Goal: Task Accomplishment & Management: Use online tool/utility

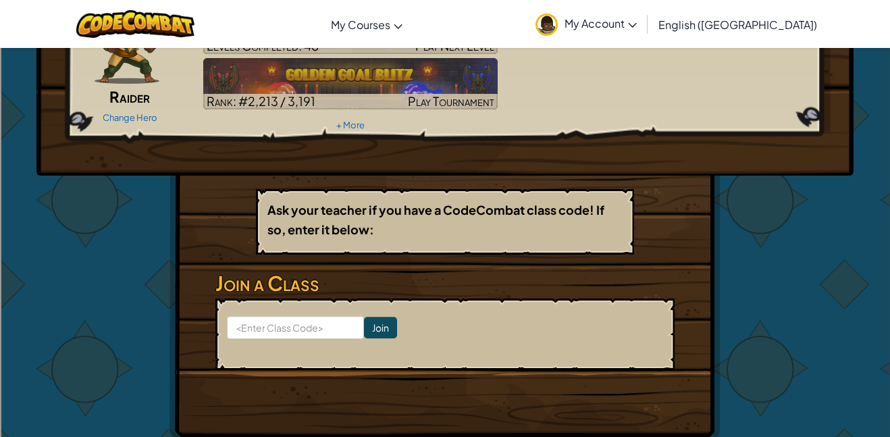
scroll to position [103, 0]
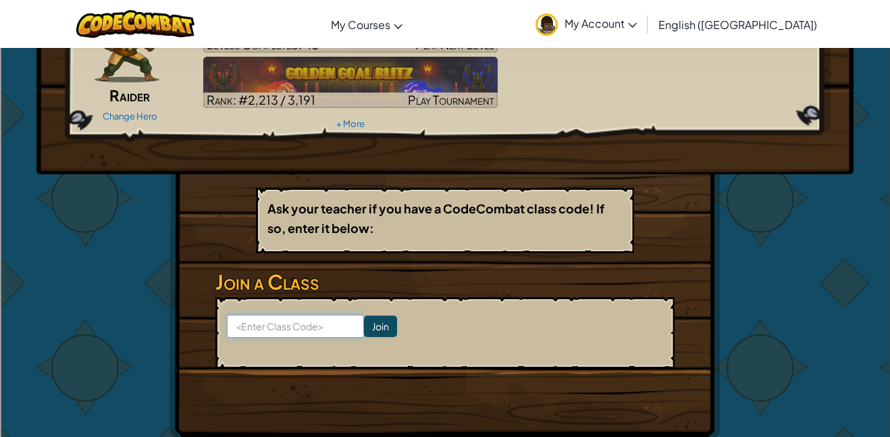
click at [269, 329] on input at bounding box center [295, 326] width 137 height 23
type input "CatGateHide"
click at [375, 331] on input "Join" at bounding box center [380, 326] width 33 height 22
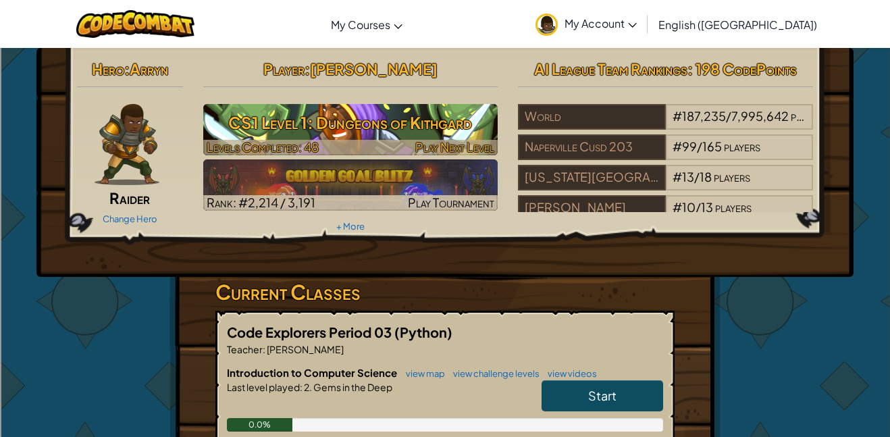
click at [452, 130] on h3 "CS1 Level 1: Dungeons of Kithgard" at bounding box center [350, 122] width 295 height 30
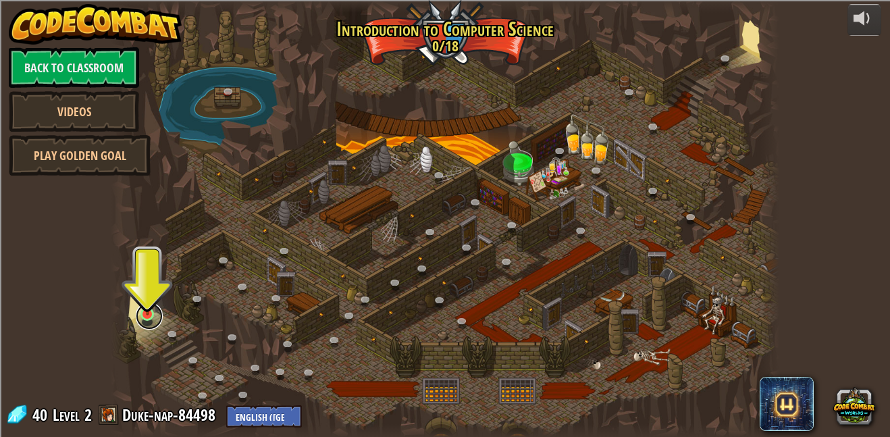
click at [147, 324] on link at bounding box center [149, 316] width 27 height 27
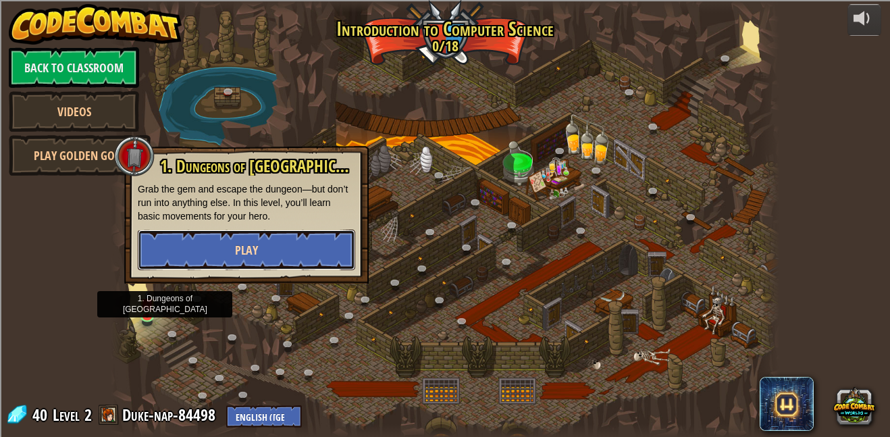
click at [290, 248] on button "Play" at bounding box center [246, 250] width 217 height 41
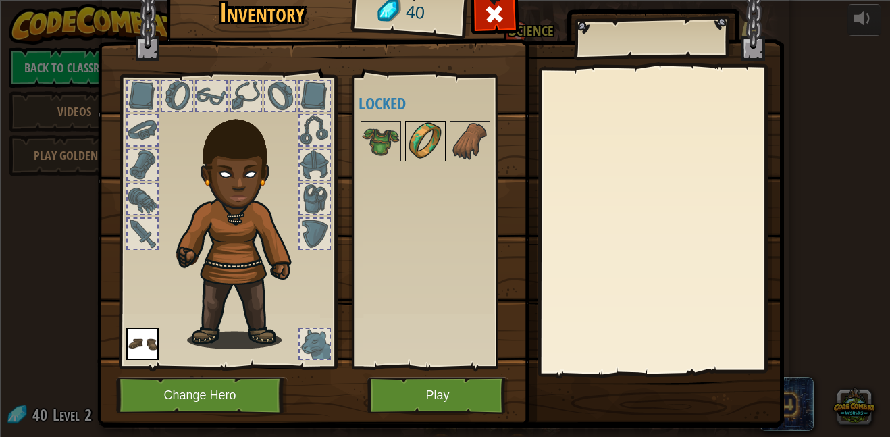
click at [445, 126] on div at bounding box center [425, 141] width 41 height 41
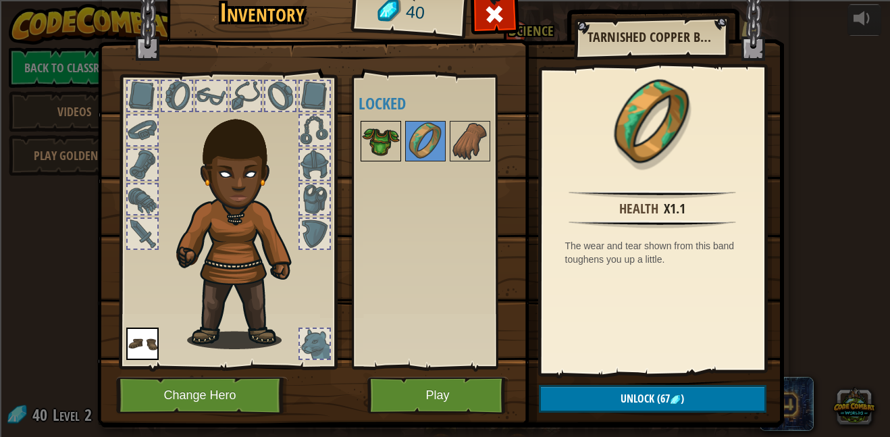
click at [378, 133] on img at bounding box center [381, 141] width 38 height 38
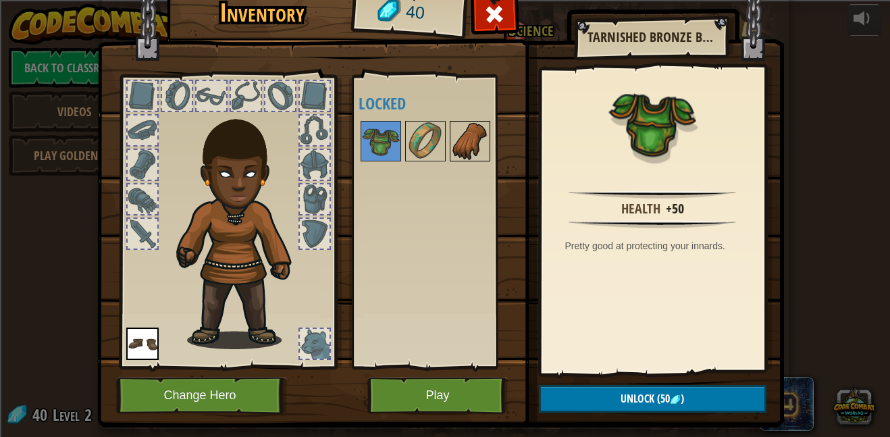
click at [469, 136] on img at bounding box center [470, 141] width 38 height 38
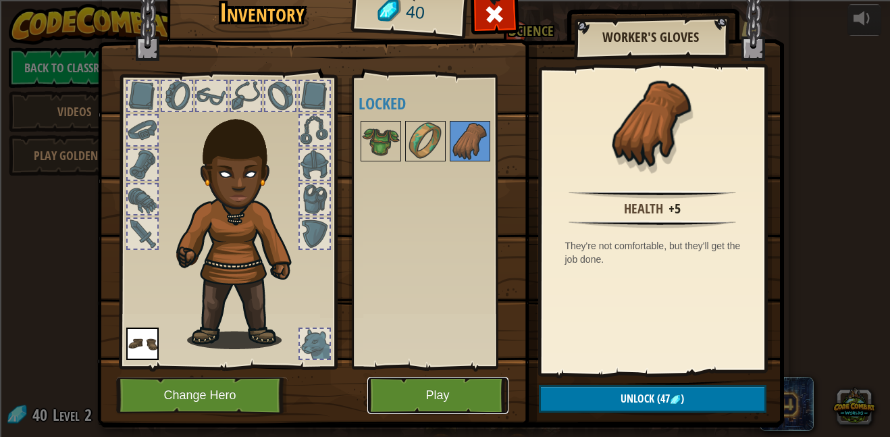
click at [456, 391] on button "Play" at bounding box center [437, 395] width 141 height 37
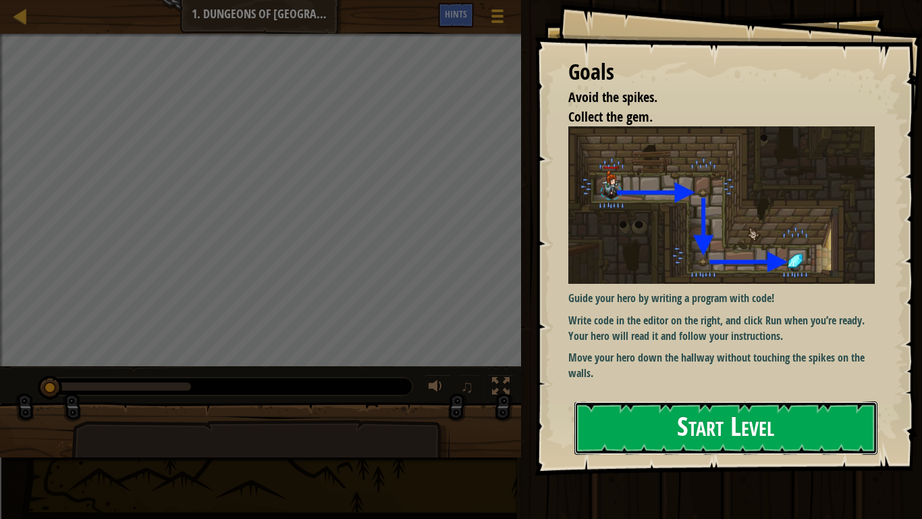
click at [861, 419] on button "Start Level" at bounding box center [726, 427] width 303 height 53
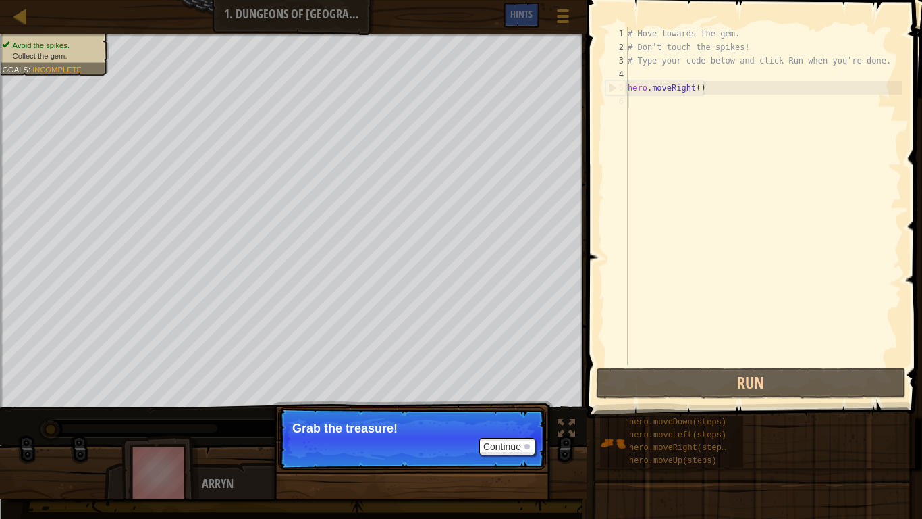
click at [507, 436] on div "Continue Grab the treasure!" at bounding box center [412, 507] width 282 height 200
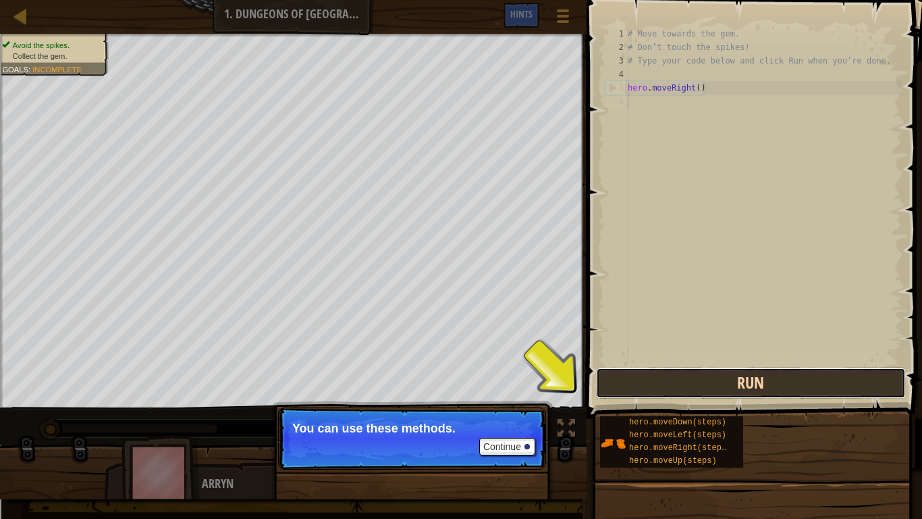
click at [700, 381] on button "Run" at bounding box center [751, 382] width 310 height 31
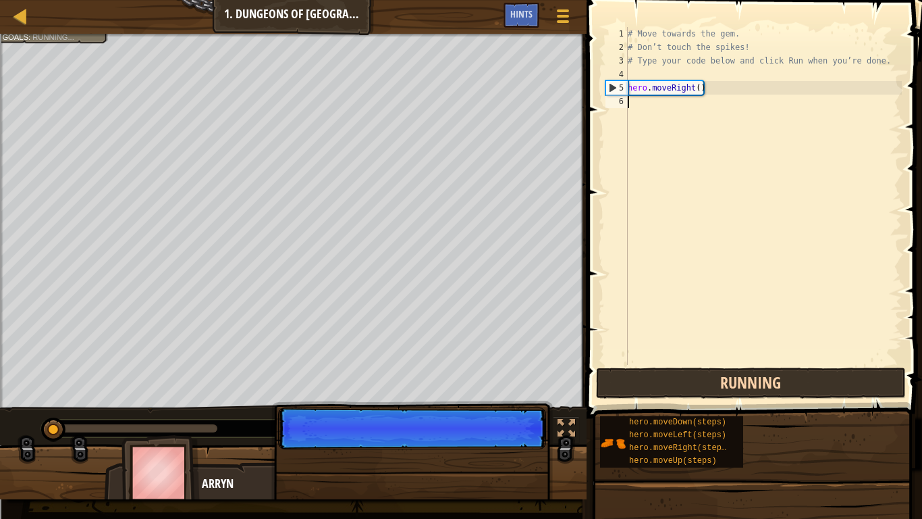
scroll to position [6, 0]
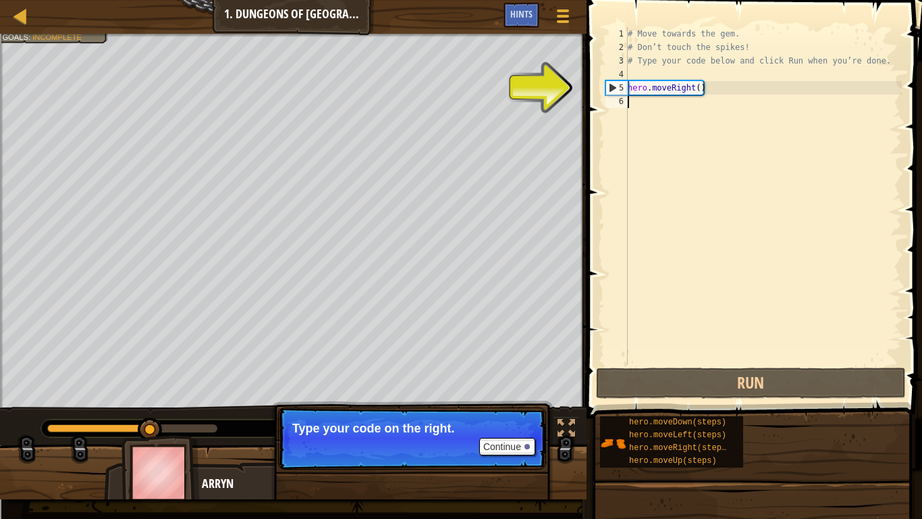
click at [668, 103] on div "# Move towards the gem. # Don’t touch the spikes! # Type your code below and cl…" at bounding box center [763, 209] width 277 height 365
type textarea "h"
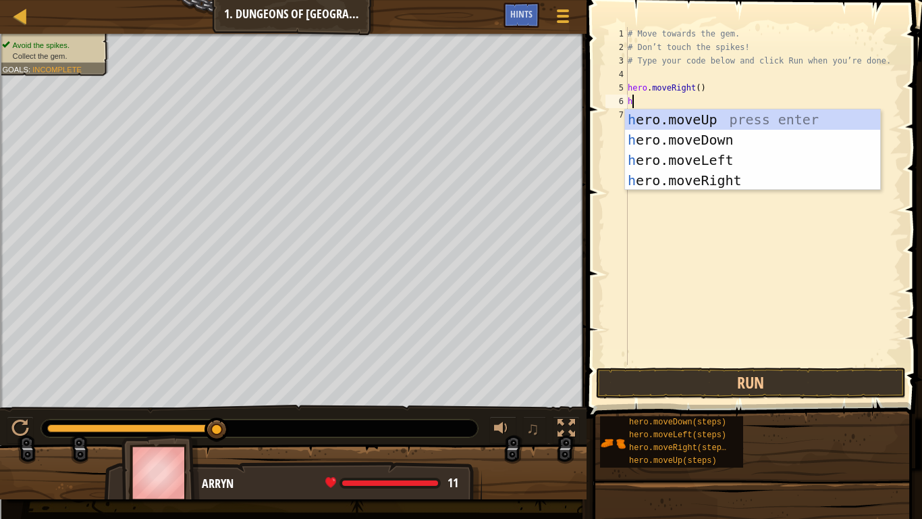
click at [723, 147] on div "h ero.moveUp press enter h ero.moveDown press enter h ero.moveLeft press enter …" at bounding box center [752, 170] width 255 height 122
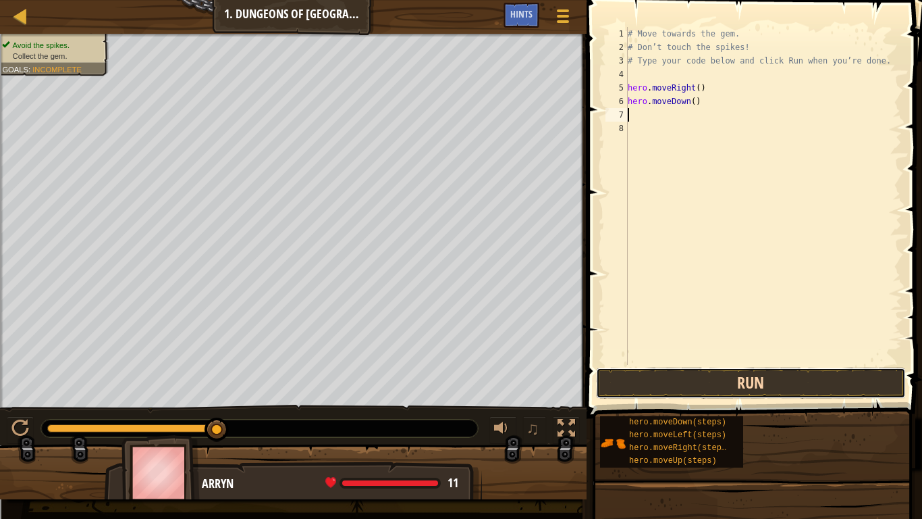
click at [693, 389] on button "Run" at bounding box center [751, 382] width 310 height 31
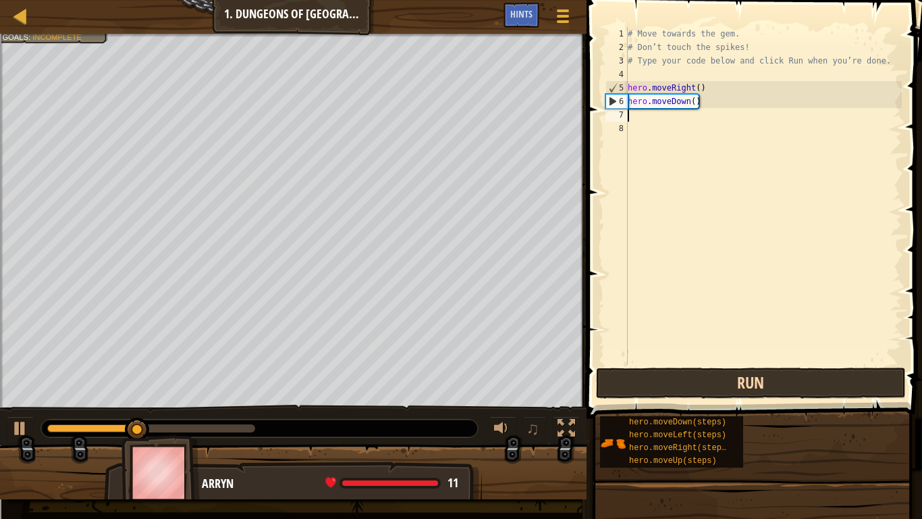
type textarea "h"
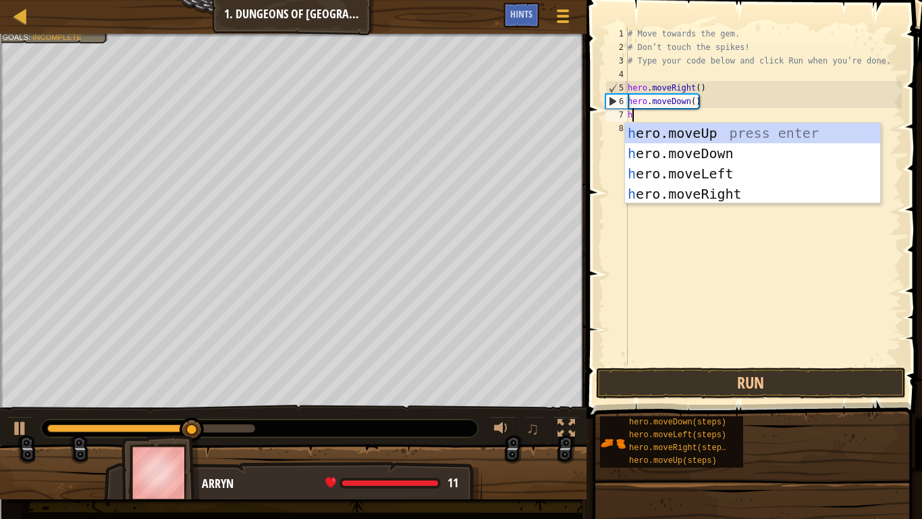
click at [725, 195] on div "h ero.moveUp press enter h ero.moveDown press enter h ero.moveLeft press enter …" at bounding box center [752, 184] width 255 height 122
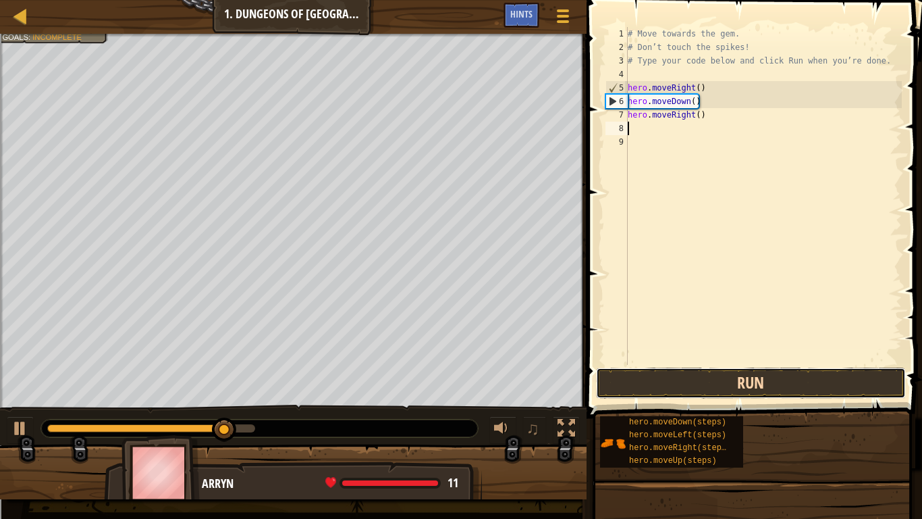
click at [645, 386] on button "Run" at bounding box center [751, 382] width 310 height 31
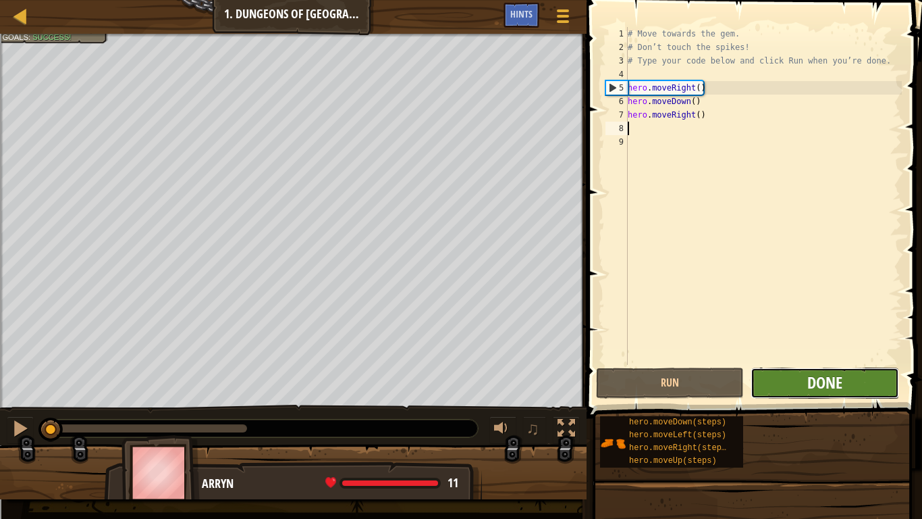
click at [827, 392] on span "Done" at bounding box center [825, 382] width 35 height 22
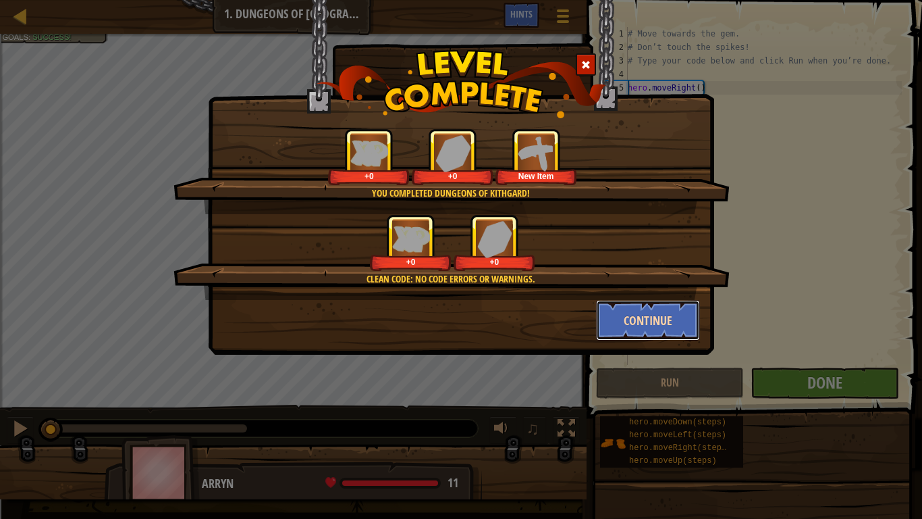
click at [660, 321] on button "Continue" at bounding box center [648, 320] width 105 height 41
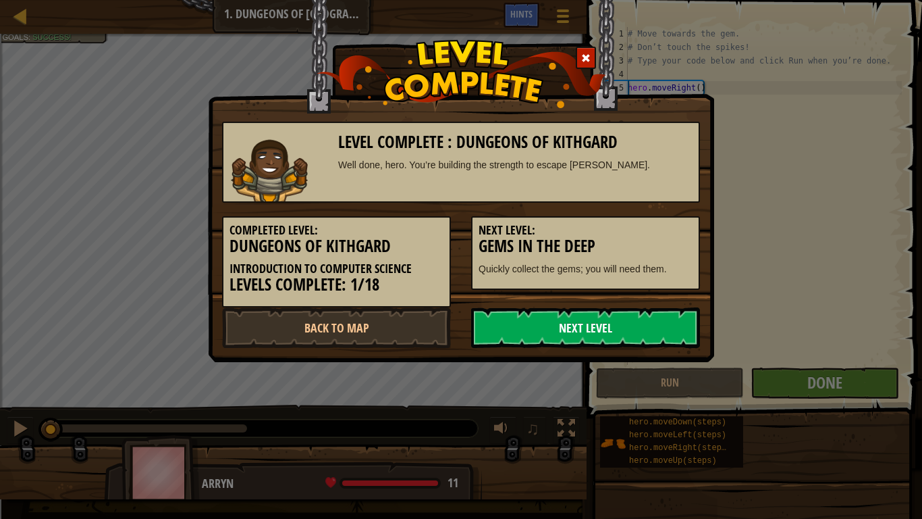
click at [669, 325] on link "Next Level" at bounding box center [585, 327] width 229 height 41
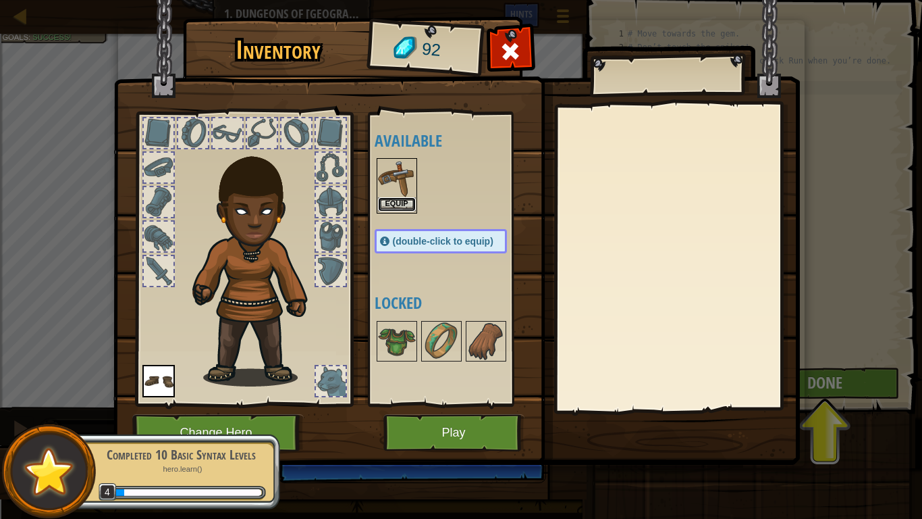
click at [398, 203] on button "Equip" at bounding box center [397, 204] width 38 height 14
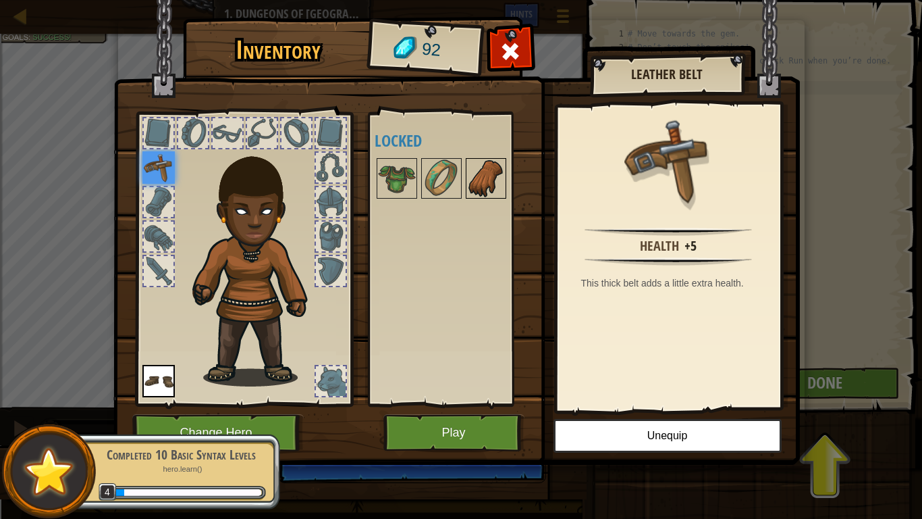
click at [475, 167] on img at bounding box center [486, 178] width 38 height 38
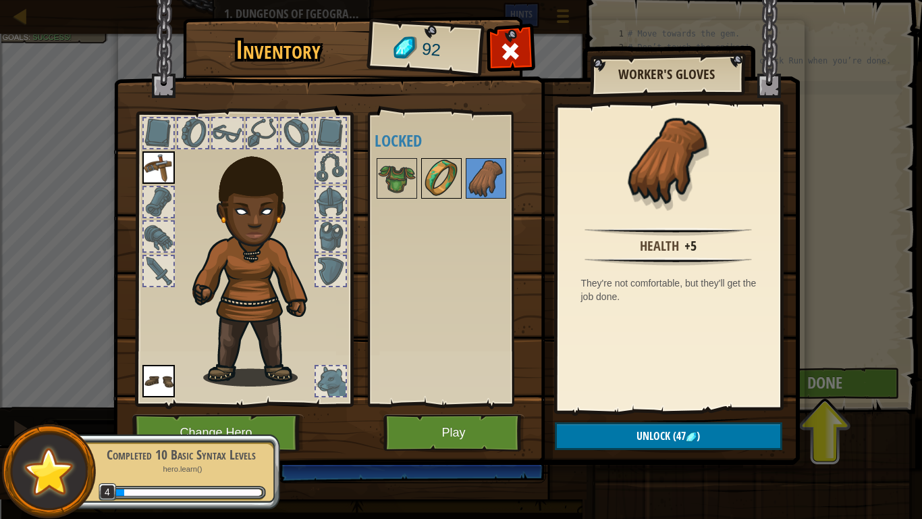
click at [445, 162] on img at bounding box center [442, 178] width 38 height 38
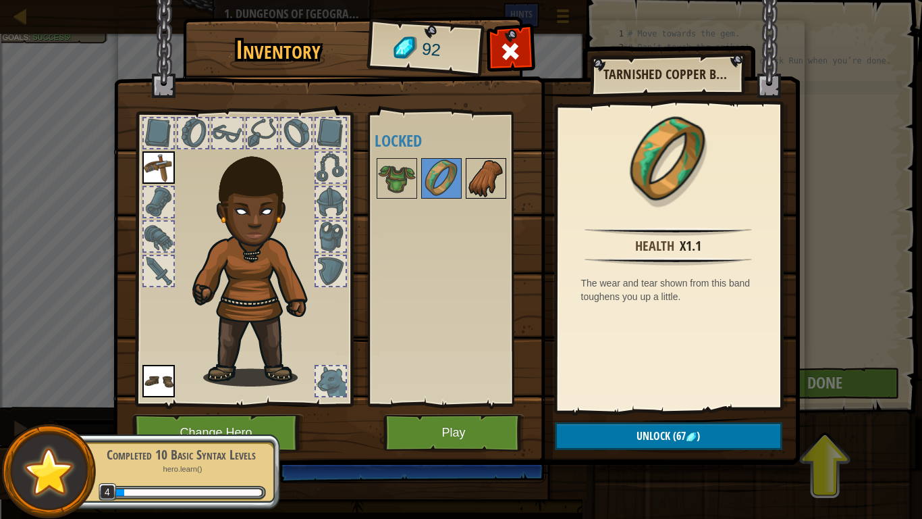
click at [505, 184] on div at bounding box center [486, 178] width 41 height 41
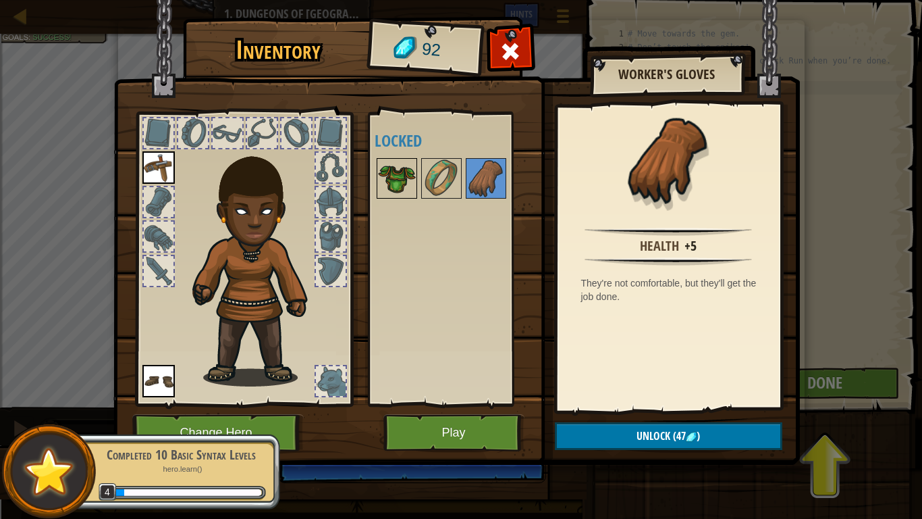
click at [411, 174] on img at bounding box center [397, 178] width 38 height 38
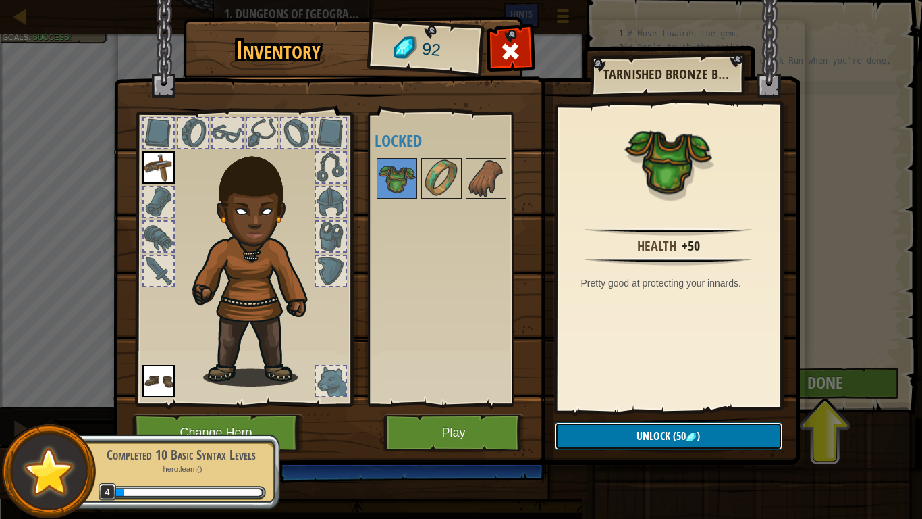
click at [671, 436] on span "(50" at bounding box center [679, 435] width 16 height 15
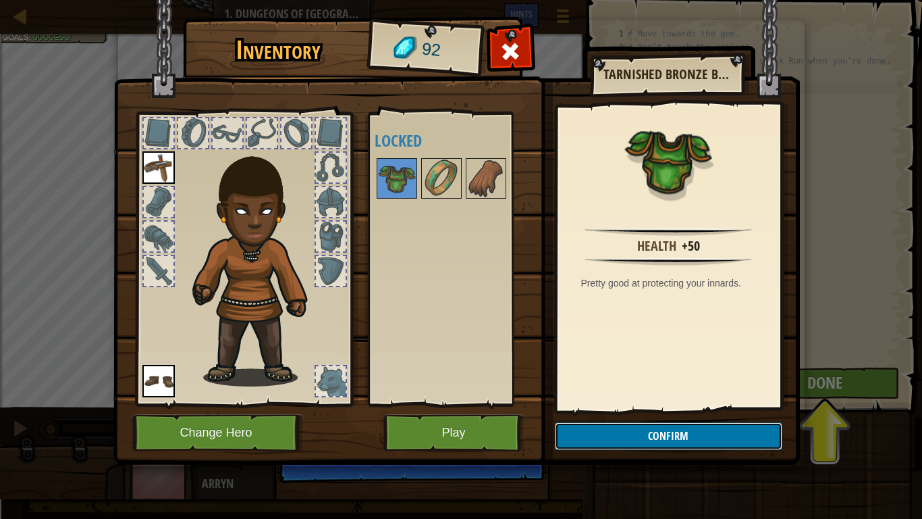
click at [665, 436] on button "Confirm" at bounding box center [669, 436] width 228 height 28
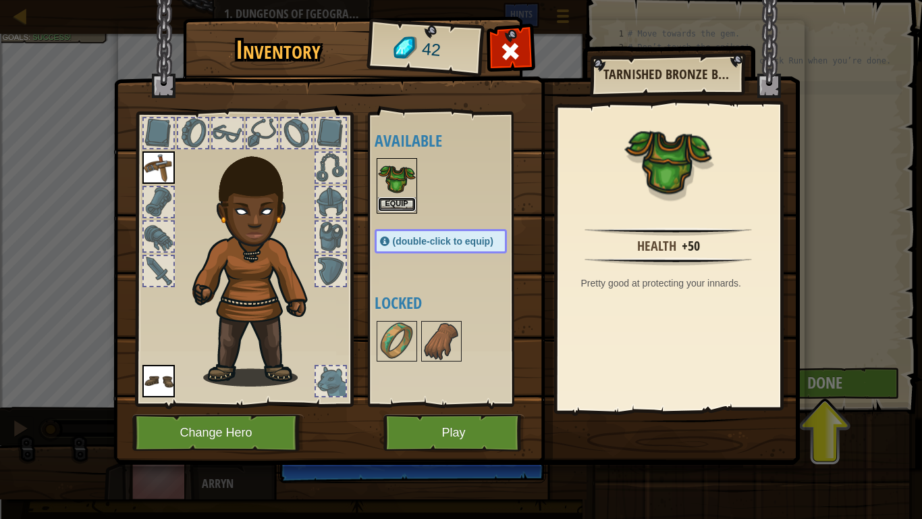
click at [400, 208] on button "Equip" at bounding box center [397, 204] width 38 height 14
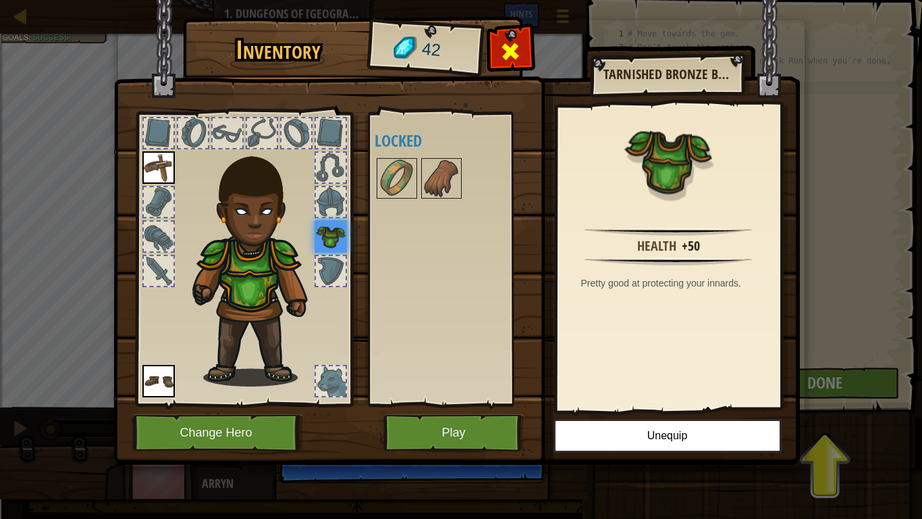
click at [516, 47] on span at bounding box center [511, 52] width 22 height 22
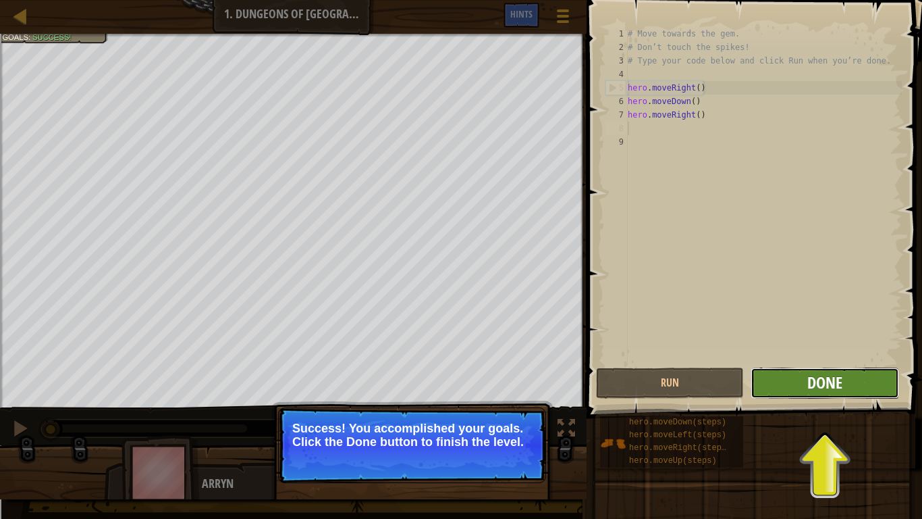
click at [841, 373] on span "Done" at bounding box center [825, 382] width 35 height 22
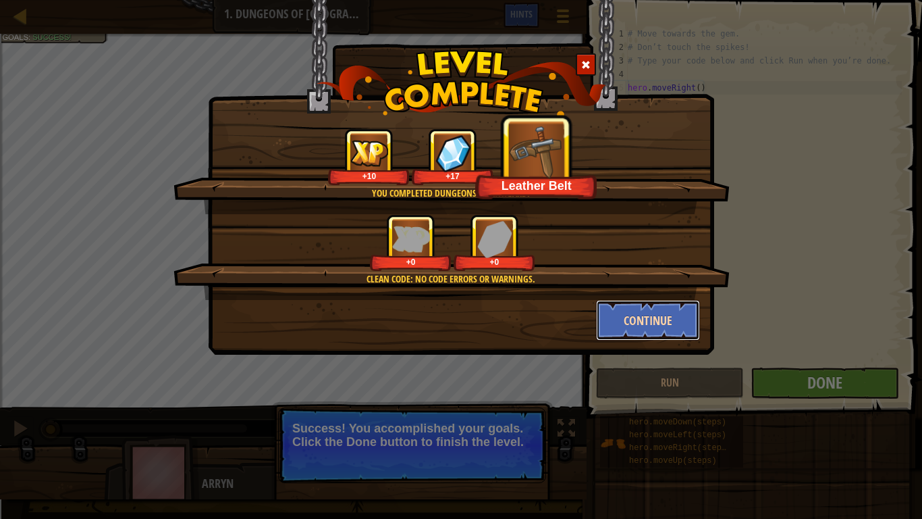
click at [663, 312] on button "Continue" at bounding box center [648, 320] width 105 height 41
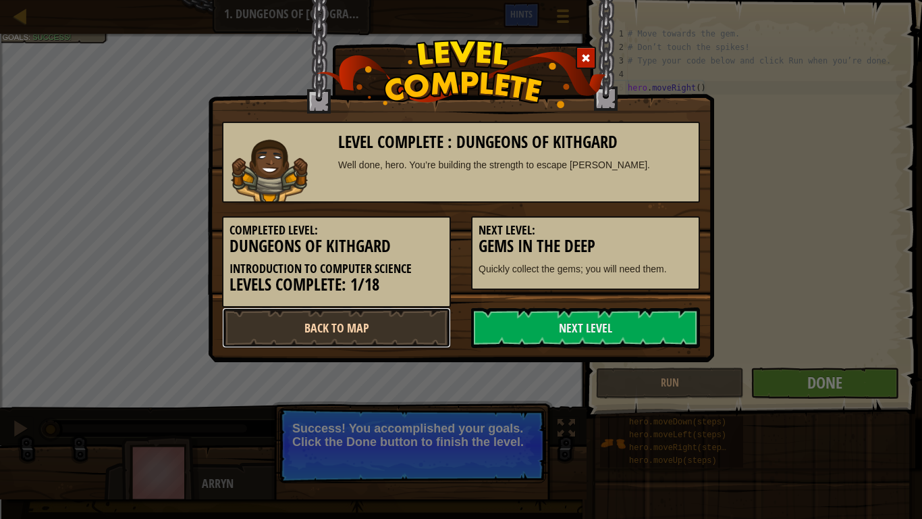
click at [375, 315] on link "Back to Map" at bounding box center [336, 327] width 229 height 41
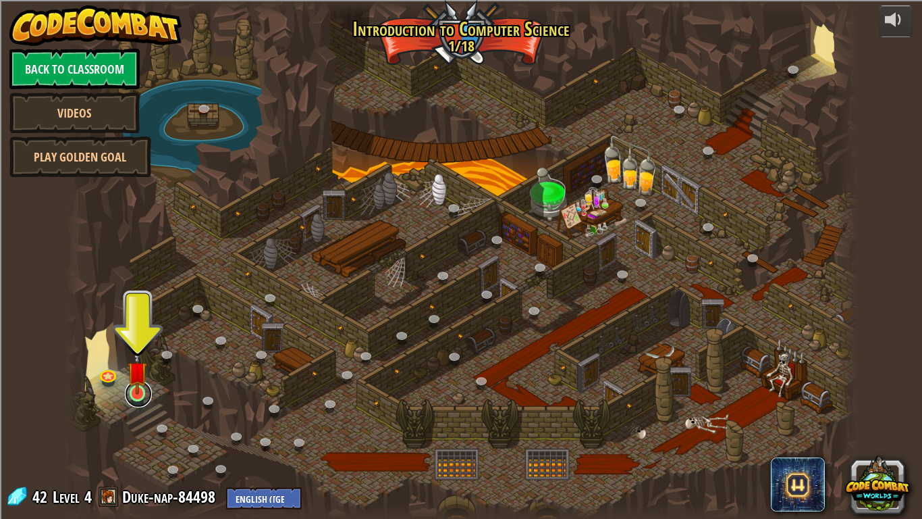
click at [147, 398] on link at bounding box center [138, 393] width 27 height 27
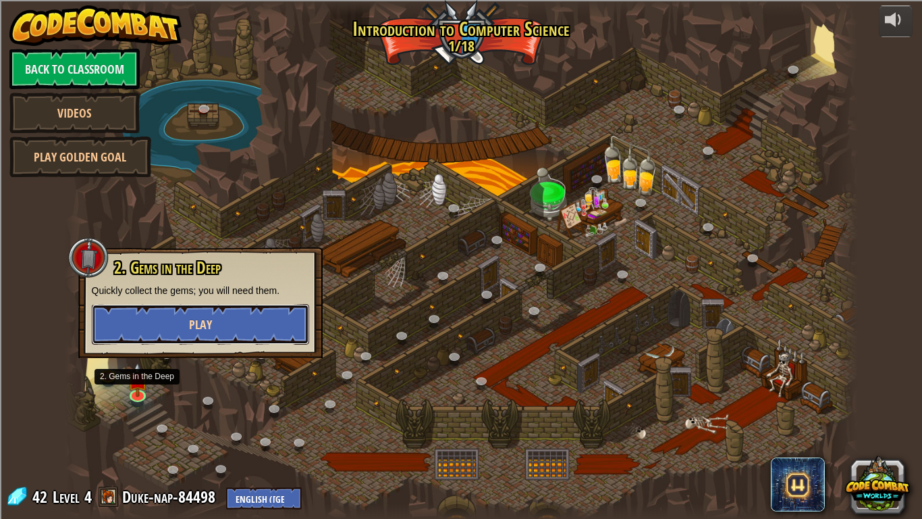
click at [230, 323] on button "Play" at bounding box center [200, 324] width 217 height 41
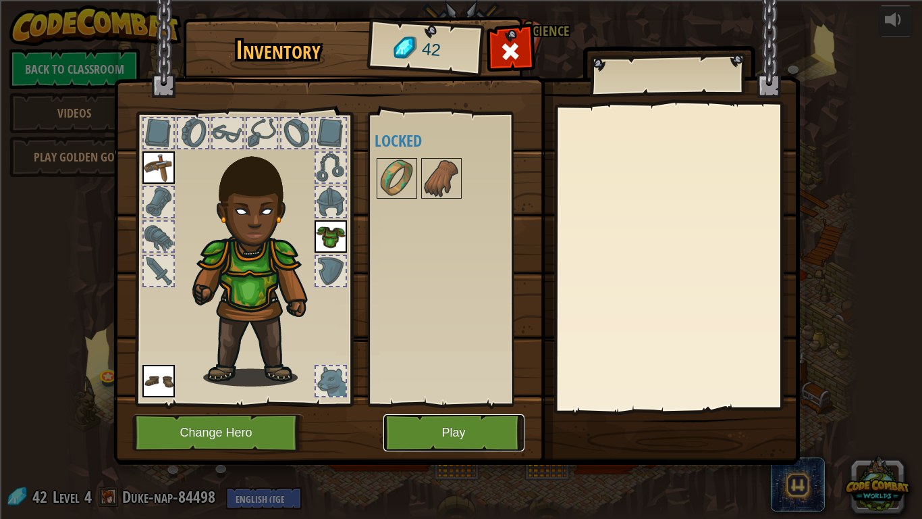
click at [467, 436] on button "Play" at bounding box center [454, 432] width 141 height 37
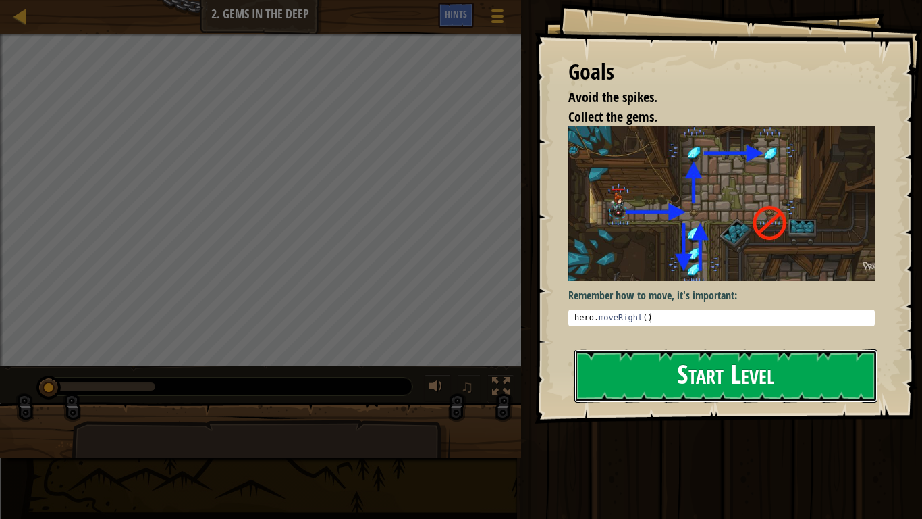
click at [605, 349] on button "Start Level" at bounding box center [726, 375] width 303 height 53
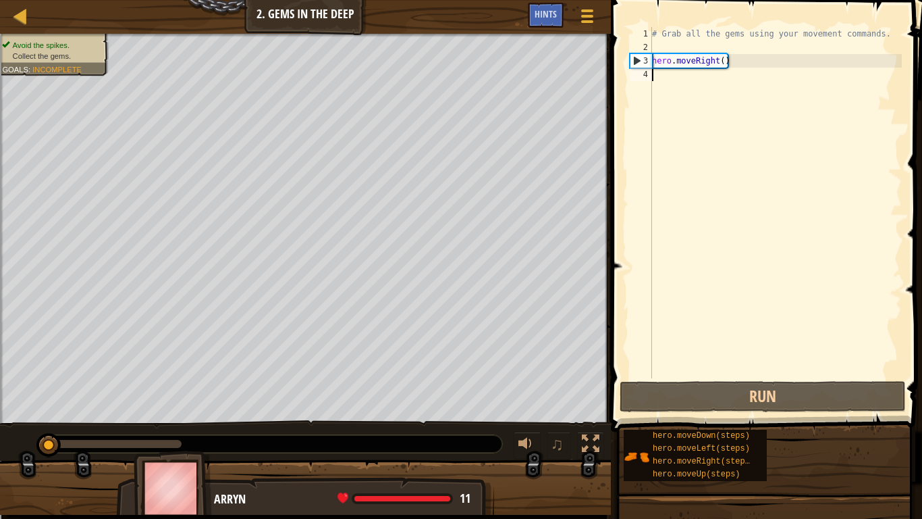
type textarea "h"
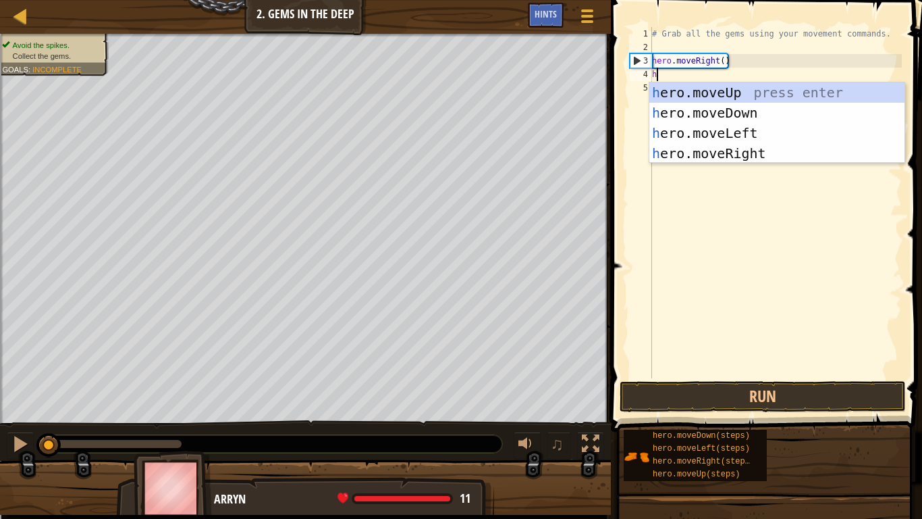
scroll to position [6, 0]
click at [755, 114] on div "h ero.moveUp press enter h ero.moveDown press enter h ero.moveLeft press enter …" at bounding box center [777, 143] width 255 height 122
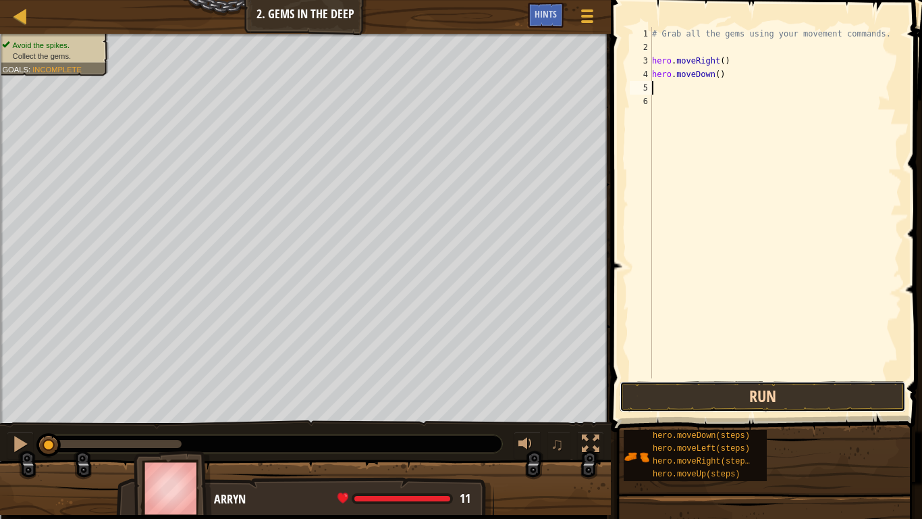
click at [729, 391] on button "Run" at bounding box center [763, 396] width 286 height 31
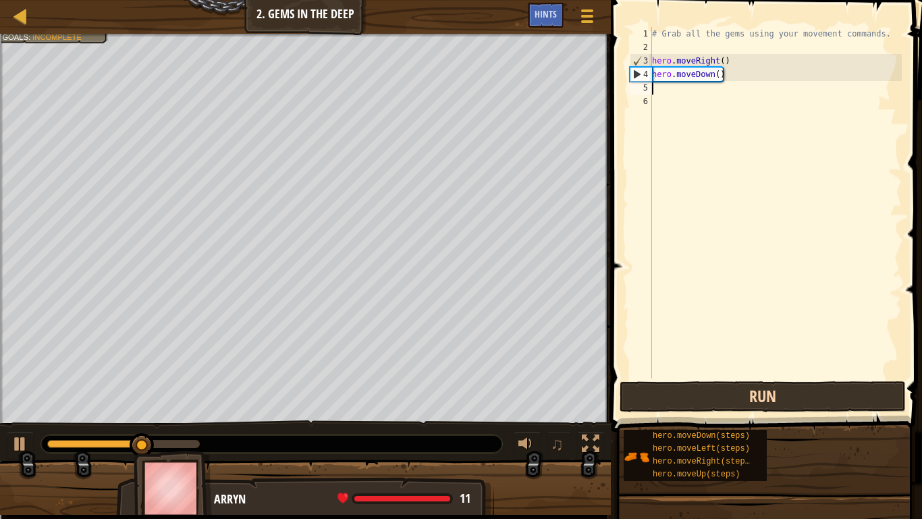
type textarea "h"
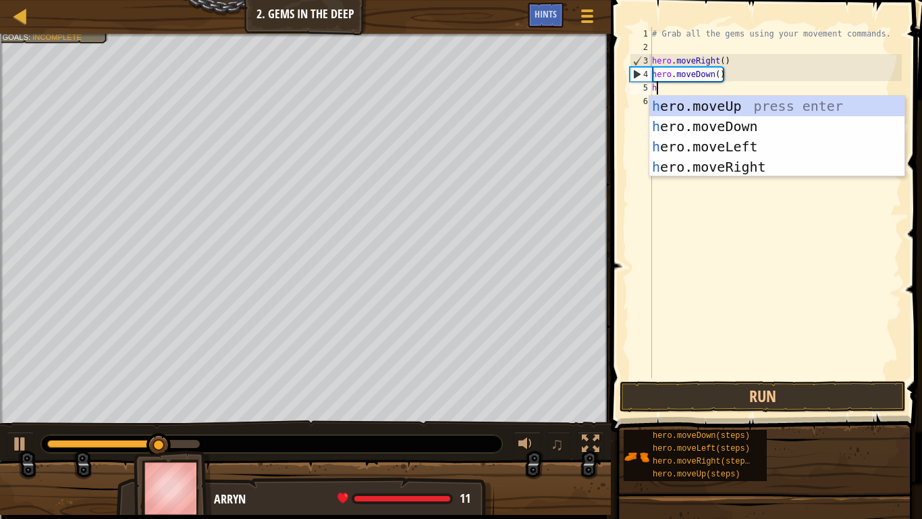
click at [723, 112] on div "h ero.moveUp press enter h ero.moveDown press enter h ero.moveLeft press enter …" at bounding box center [777, 157] width 255 height 122
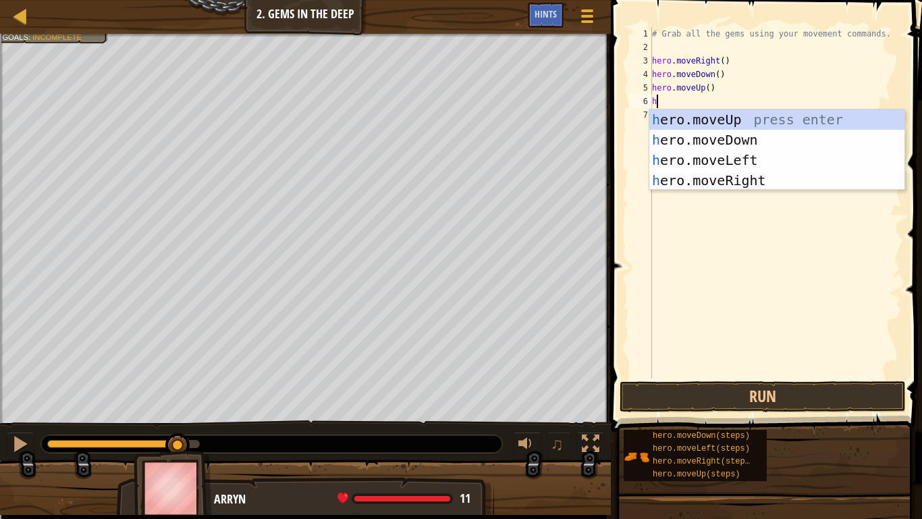
click at [707, 92] on div "# Grab all the gems using your movement commands. hero . moveRight ( ) hero . m…" at bounding box center [776, 216] width 253 height 378
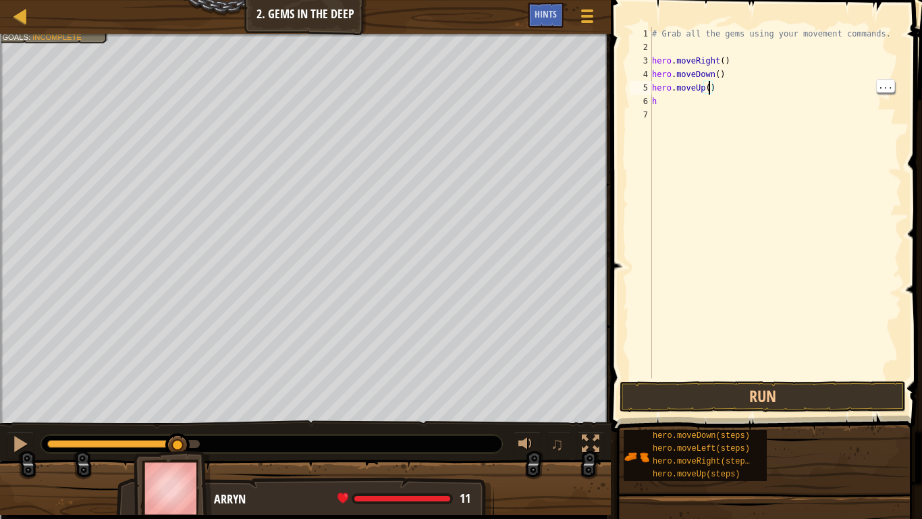
type textarea "hero.moveUp(2)"
click at [687, 111] on div "# Grab all the gems using your movement commands. hero . moveRight ( ) hero . m…" at bounding box center [776, 216] width 253 height 378
type textarea "e"
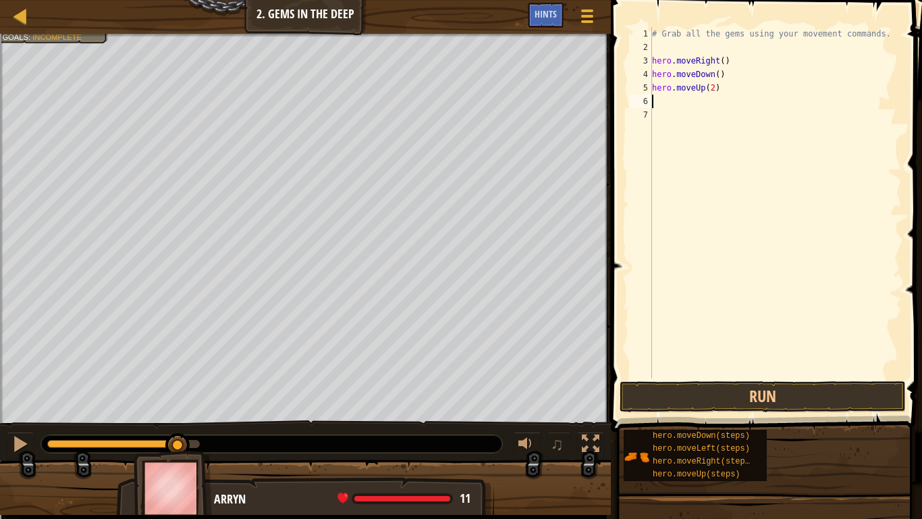
type textarea "g"
type textarea "h"
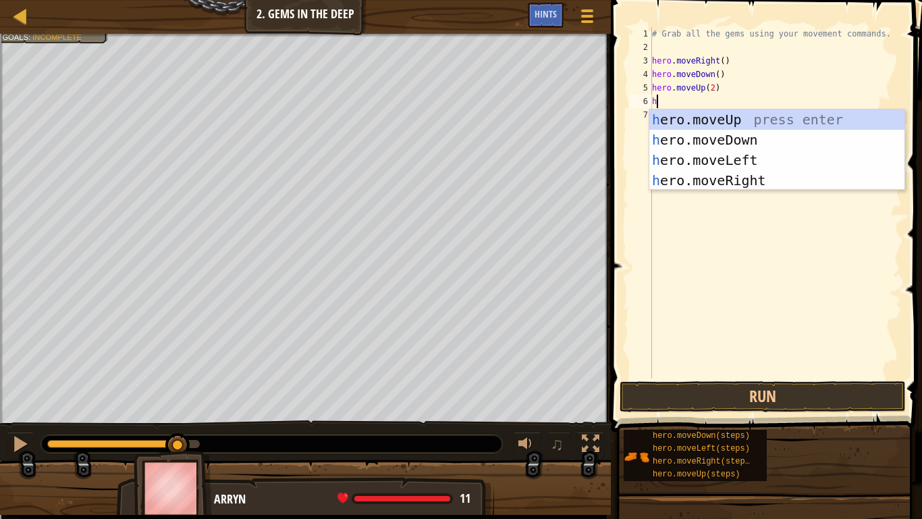
click at [752, 181] on div "h ero.moveUp press enter h ero.moveDown press enter h ero.moveLeft press enter …" at bounding box center [777, 170] width 255 height 122
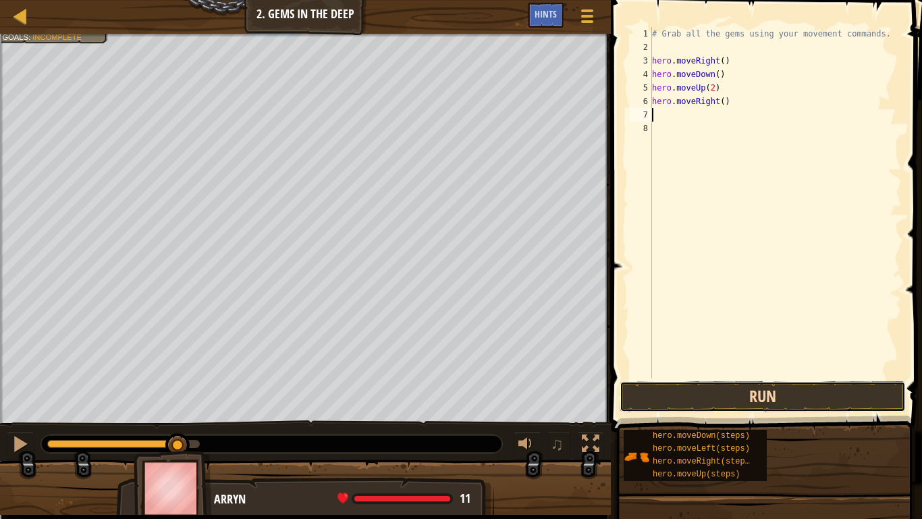
click at [772, 398] on button "Run" at bounding box center [763, 396] width 286 height 31
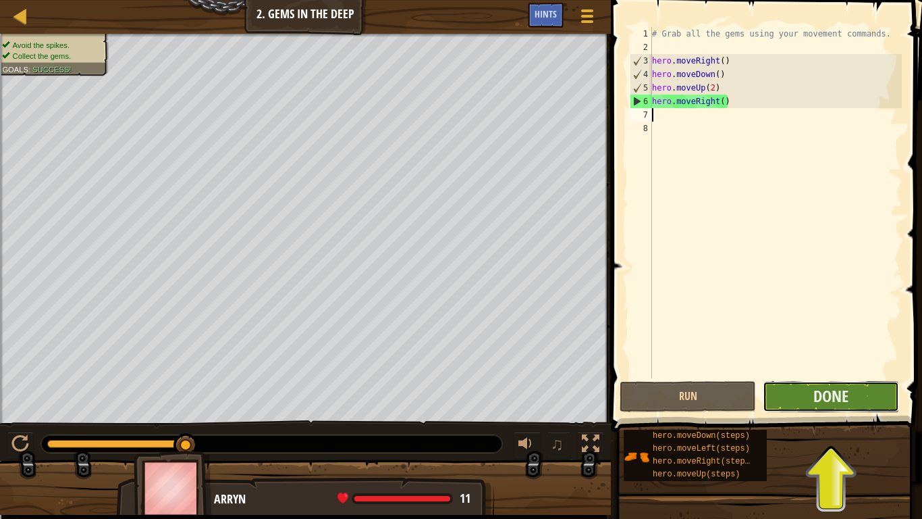
click at [864, 402] on button "Done" at bounding box center [831, 396] width 136 height 31
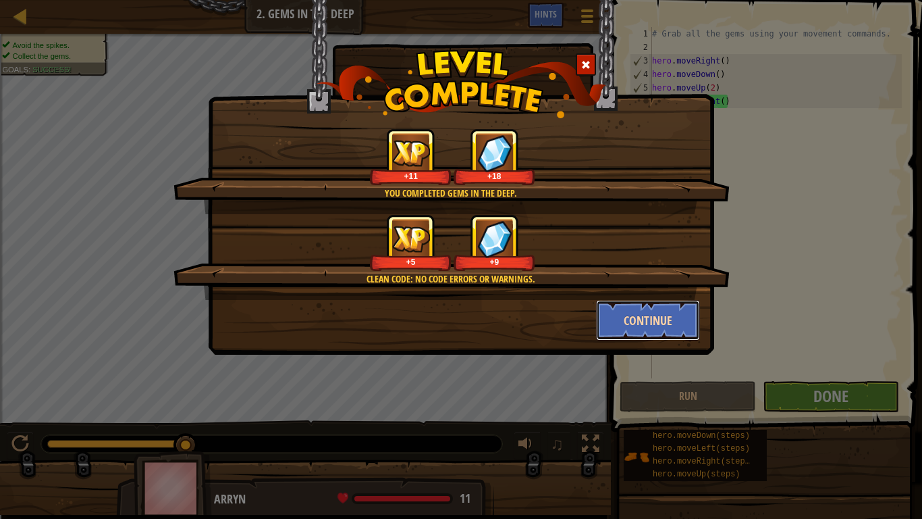
click at [659, 318] on button "Continue" at bounding box center [648, 320] width 105 height 41
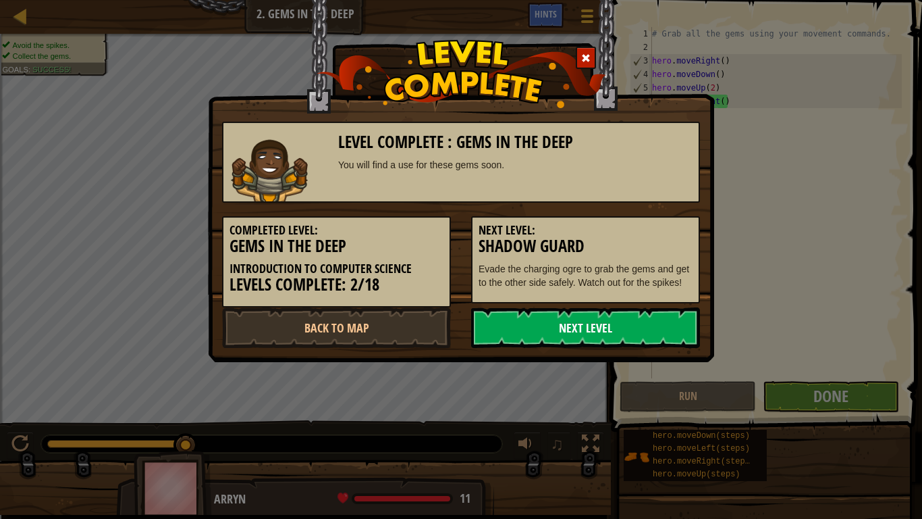
click at [658, 334] on link "Next Level" at bounding box center [585, 327] width 229 height 41
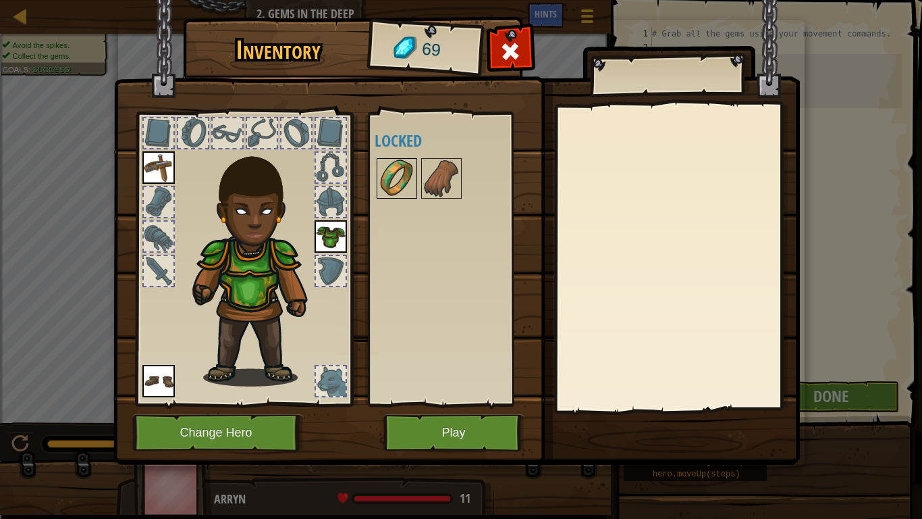
click at [402, 176] on img at bounding box center [397, 178] width 38 height 38
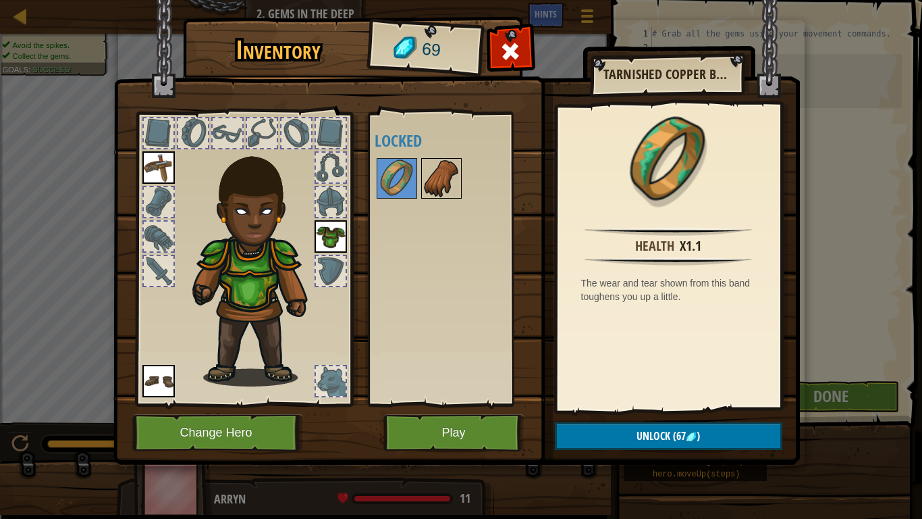
click at [452, 174] on img at bounding box center [442, 178] width 38 height 38
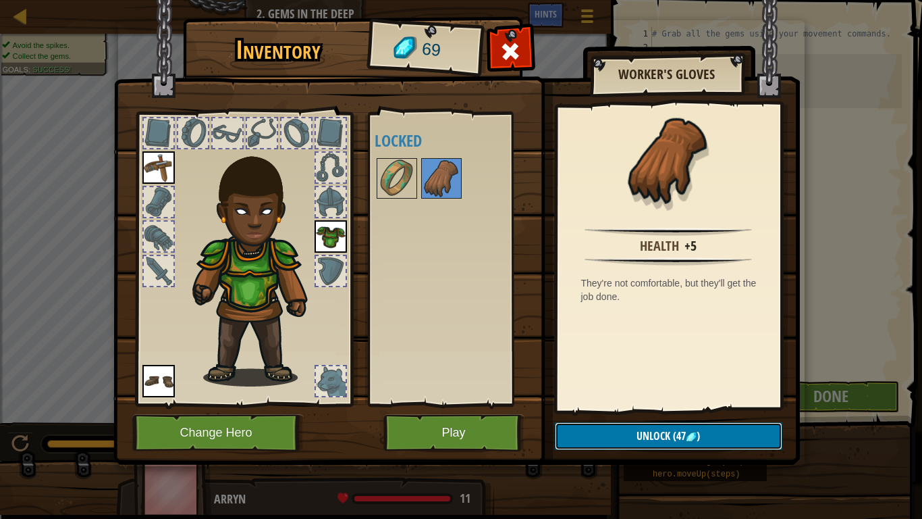
click at [688, 436] on img at bounding box center [691, 436] width 11 height 11
click at [671, 436] on button "Confirm" at bounding box center [669, 436] width 228 height 28
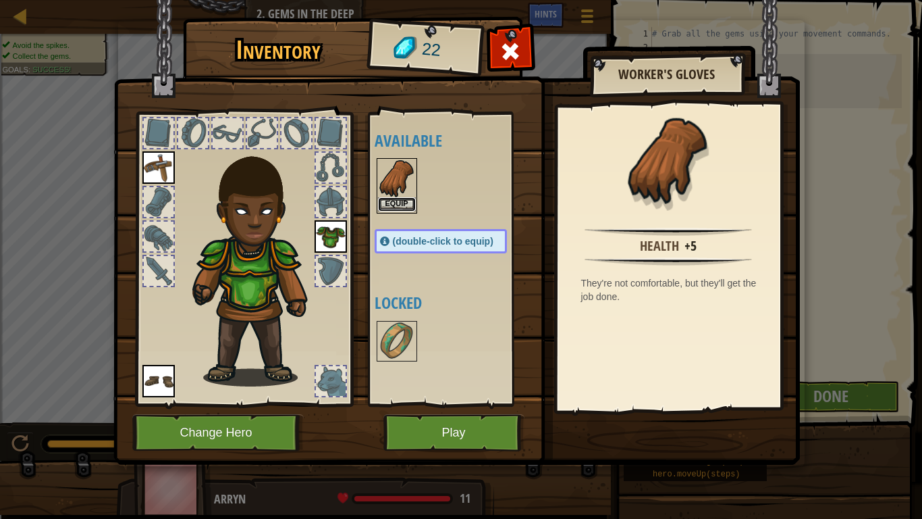
click at [404, 209] on button "Equip" at bounding box center [397, 204] width 38 height 14
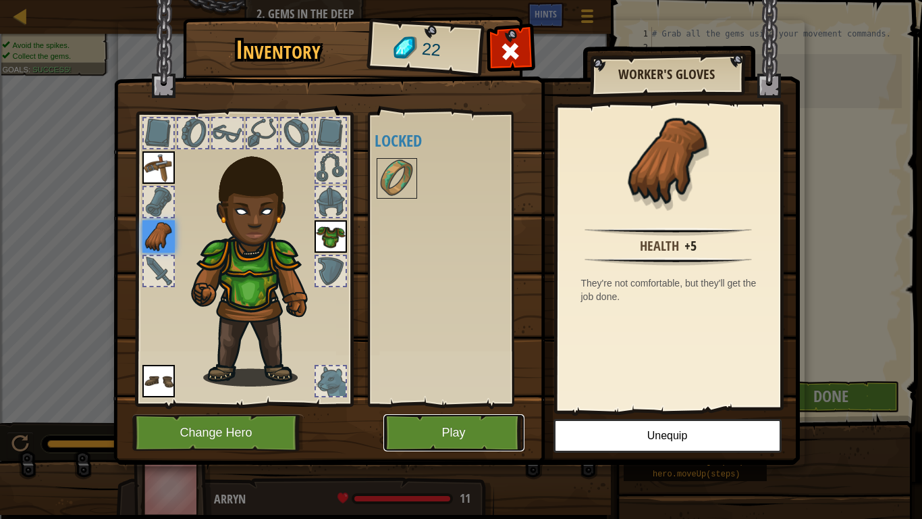
click at [444, 423] on button "Play" at bounding box center [454, 432] width 141 height 37
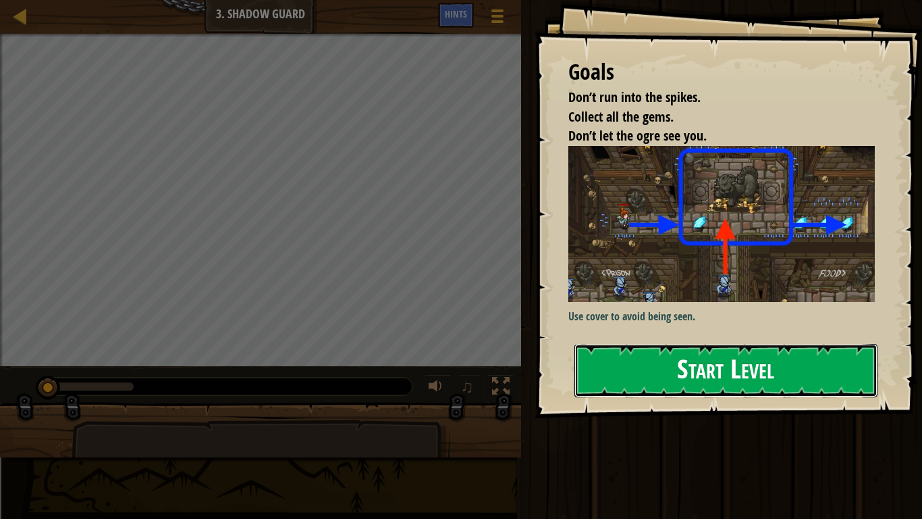
click at [770, 367] on button "Start Level" at bounding box center [726, 370] width 303 height 53
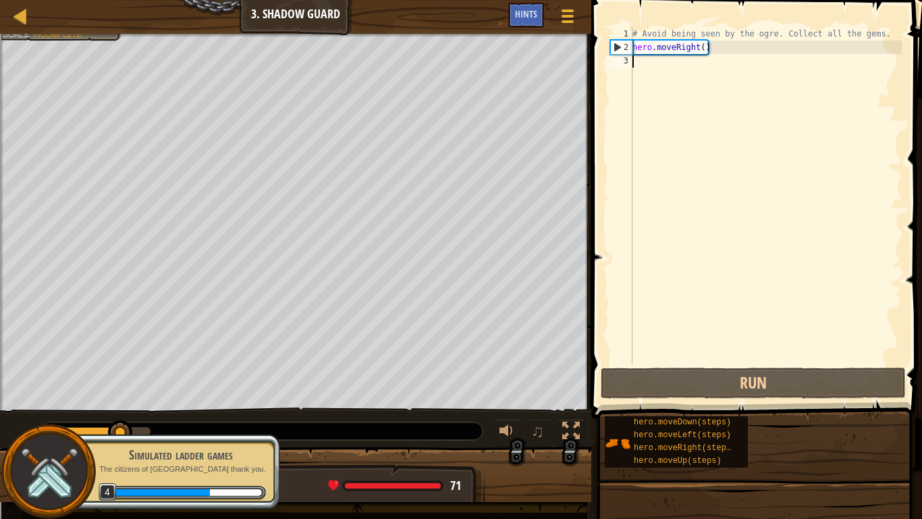
type textarea "h"
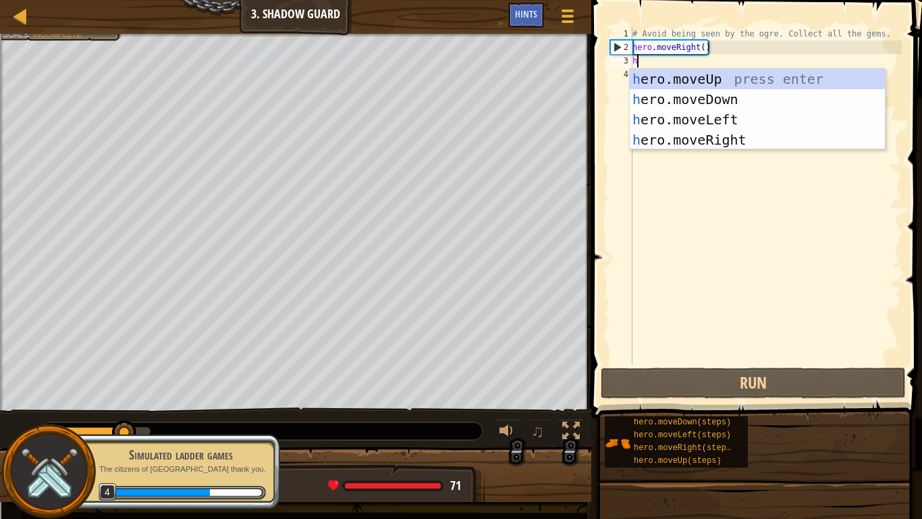
scroll to position [6, 0]
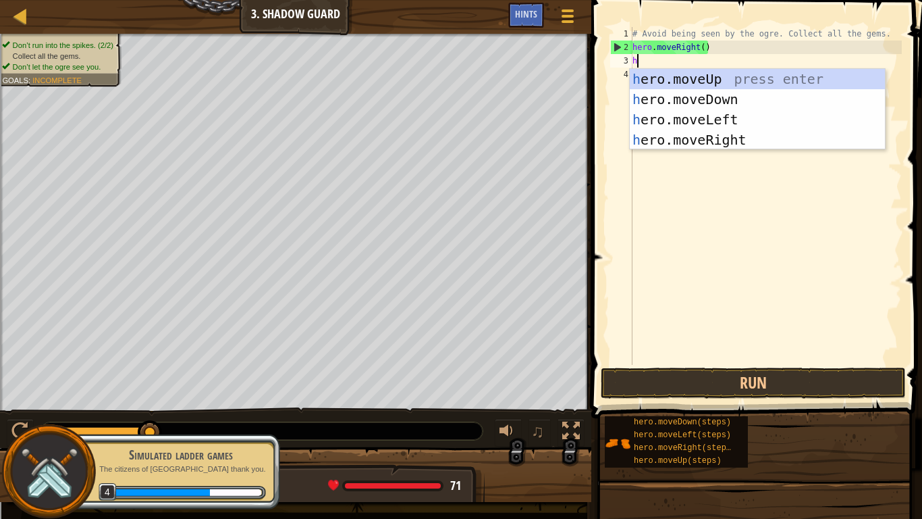
click at [706, 91] on div "h ero.moveUp press enter h ero.moveDown press enter h ero.moveLeft press enter …" at bounding box center [757, 130] width 255 height 122
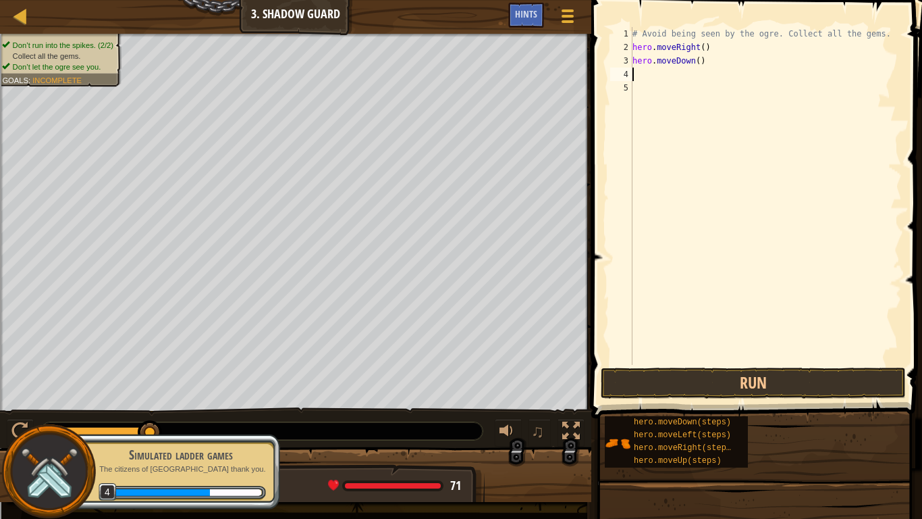
type textarea "h"
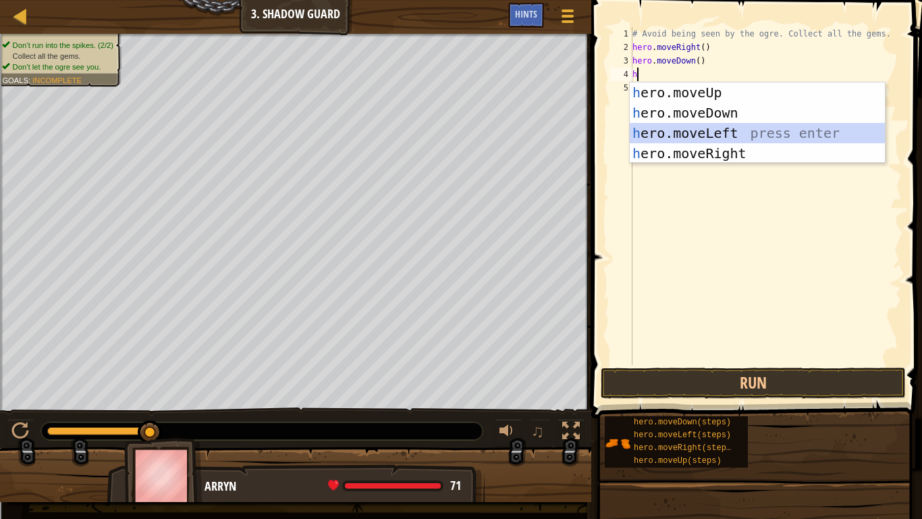
click at [799, 273] on div "# Avoid being seen by the ogre. Collect all the gems. hero . moveRight ( ) hero…" at bounding box center [766, 209] width 272 height 365
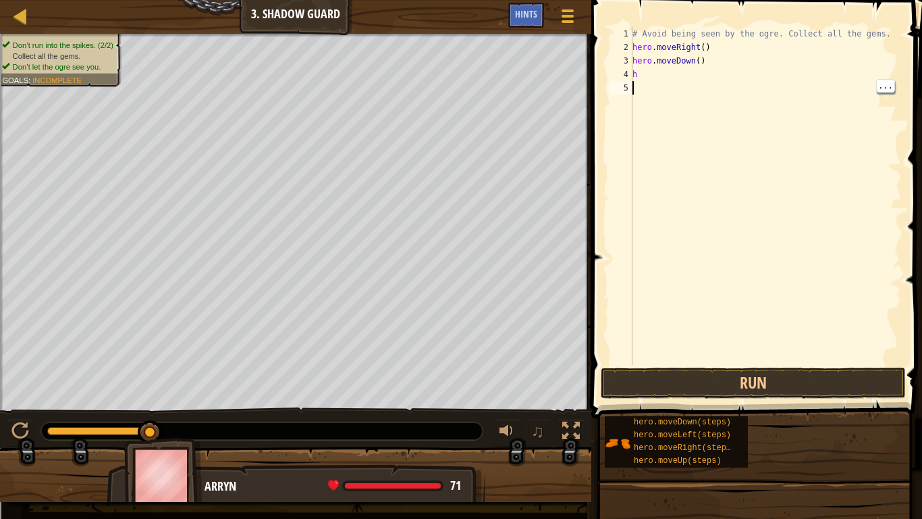
click at [685, 63] on div "# Avoid being seen by the ogre. Collect all the gems. hero . moveRight ( ) hero…" at bounding box center [766, 209] width 272 height 365
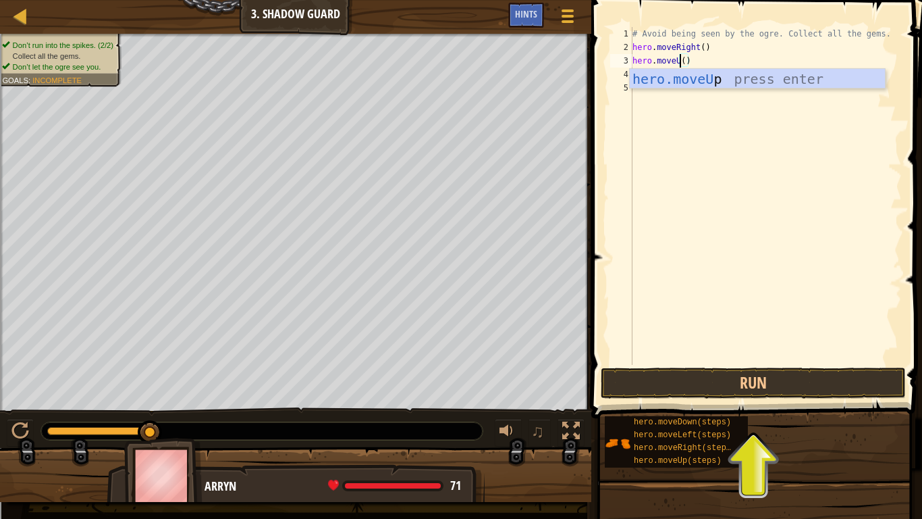
type textarea "hero.moveUp()"
click at [721, 128] on div "# Avoid being seen by the ogre. Collect all the gems. hero . moveRight ( ) hero…" at bounding box center [766, 209] width 272 height 365
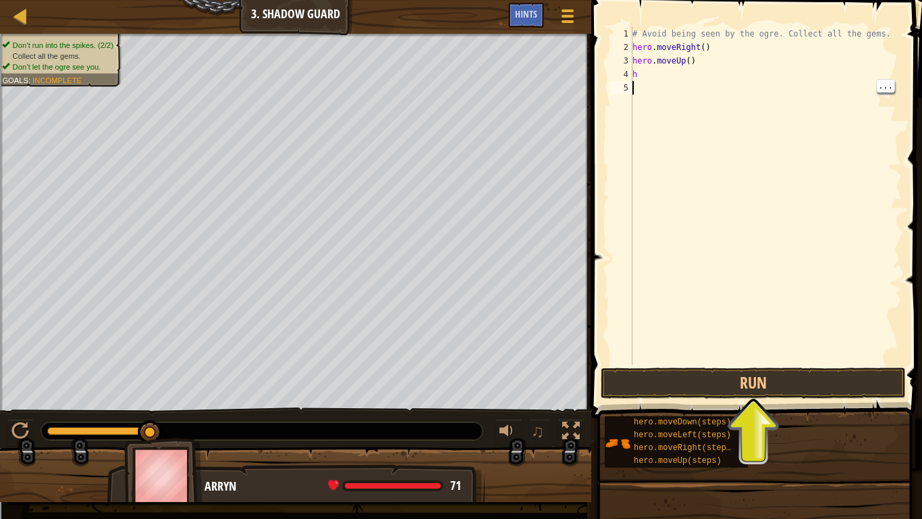
scroll to position [6, 0]
click at [671, 78] on div "# Avoid being seen by the ogre. Collect all the gems. hero . moveRight ( ) hero…" at bounding box center [766, 209] width 272 height 365
type textarea "he"
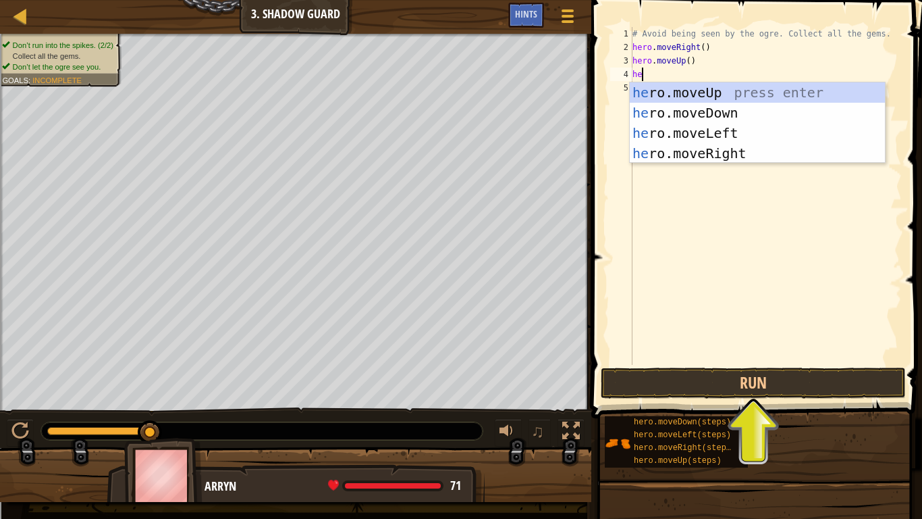
click at [731, 154] on div "he ro.moveUp press enter he ro.moveDown press enter he ro.moveLeft press enter …" at bounding box center [757, 143] width 255 height 122
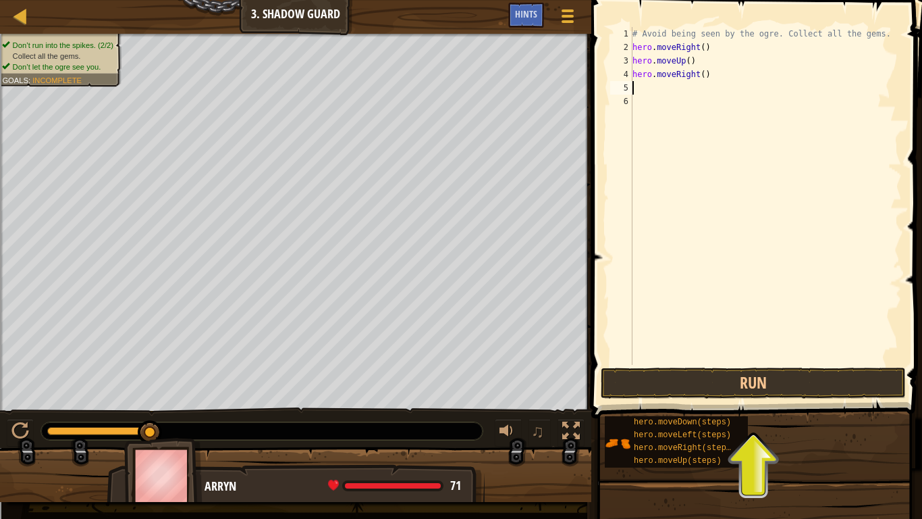
scroll to position [6, 0]
type textarea "h"
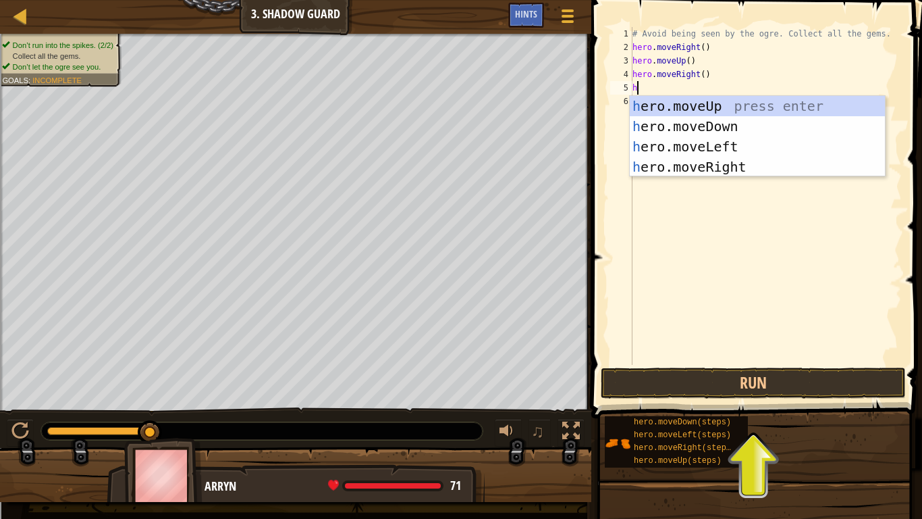
click at [718, 125] on div "h ero.moveUp press enter h ero.moveDown press enter h ero.moveLeft press enter …" at bounding box center [757, 157] width 255 height 122
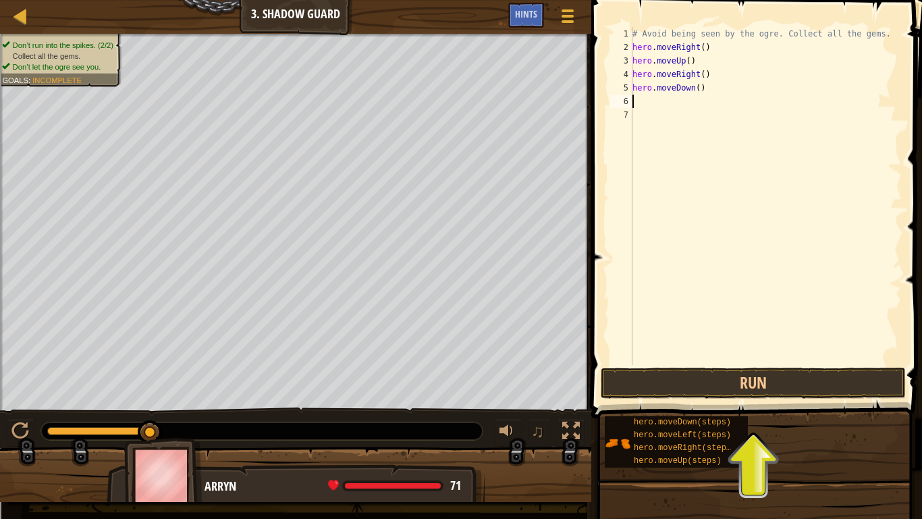
type textarea "h"
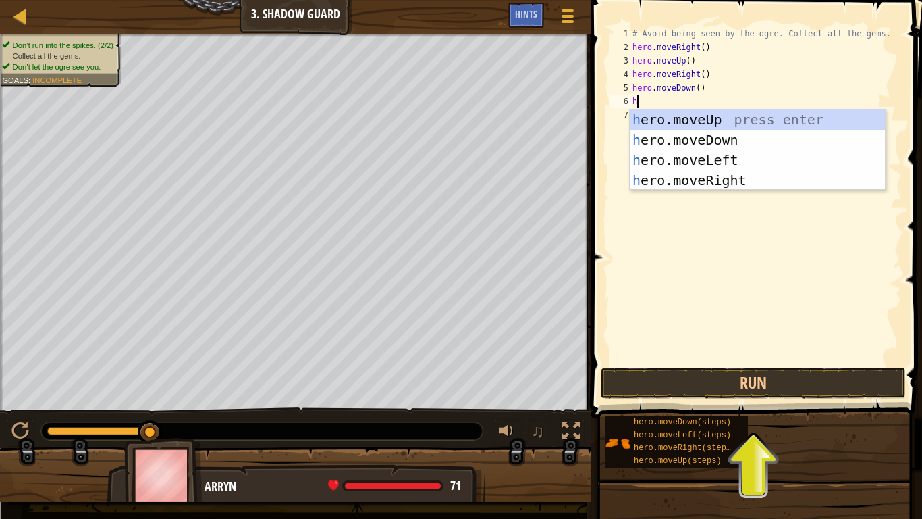
click at [719, 182] on div "h ero.moveUp press enter h ero.moveDown press enter h ero.moveLeft press enter …" at bounding box center [757, 170] width 255 height 122
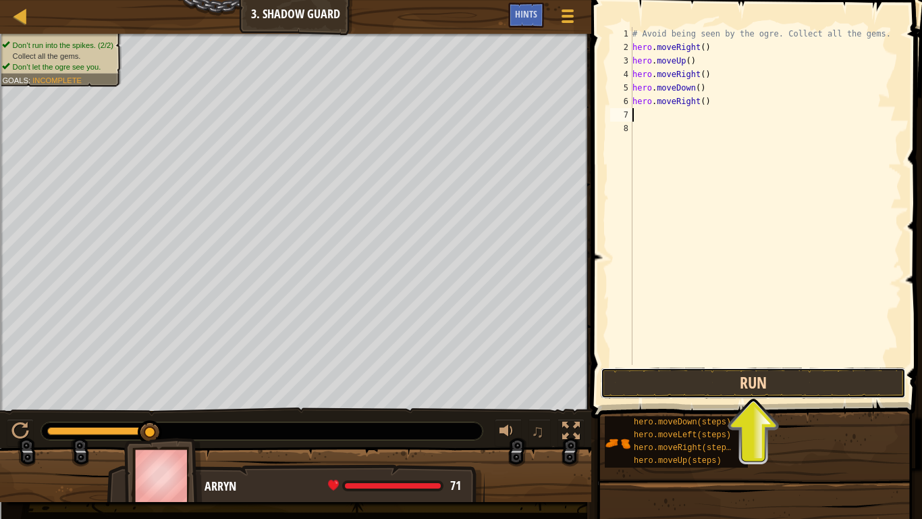
click at [746, 394] on button "Run" at bounding box center [753, 382] width 305 height 31
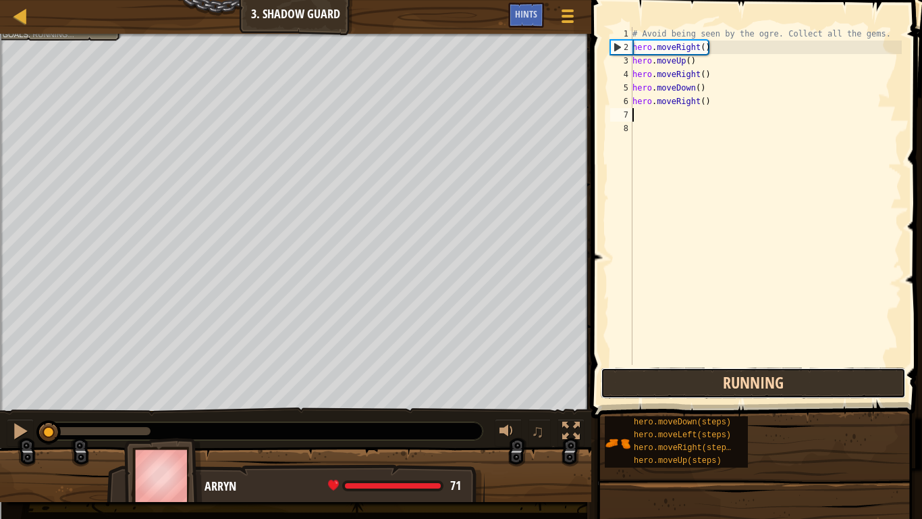
click at [754, 384] on button "Running" at bounding box center [753, 382] width 305 height 31
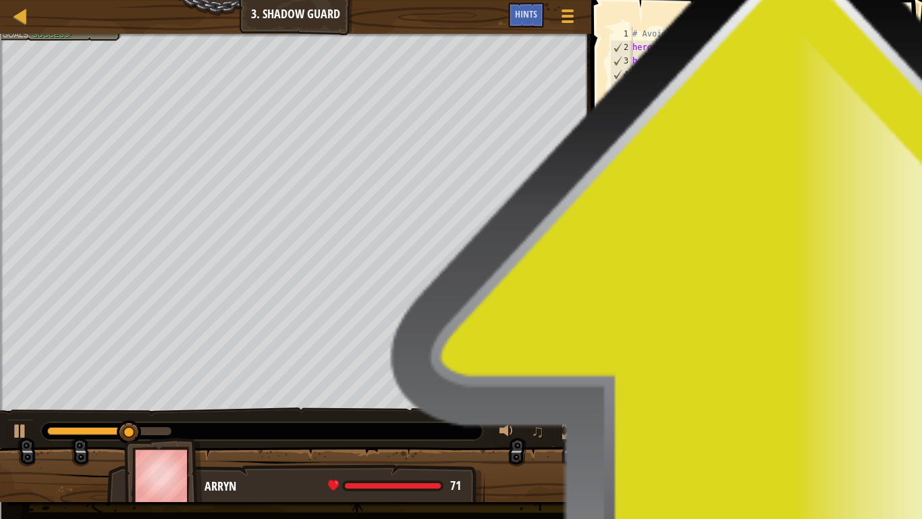
click at [817, 388] on span "Done" at bounding box center [826, 382] width 35 height 22
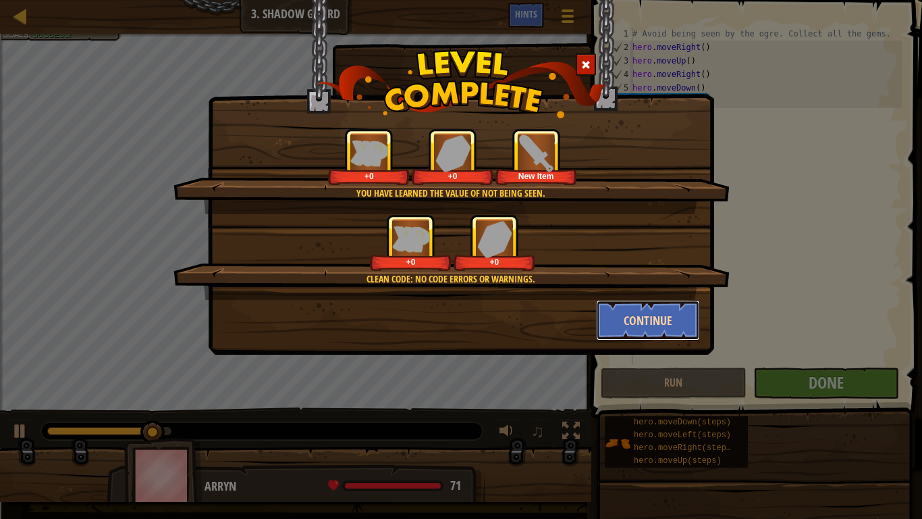
click at [652, 323] on button "Continue" at bounding box center [648, 320] width 105 height 41
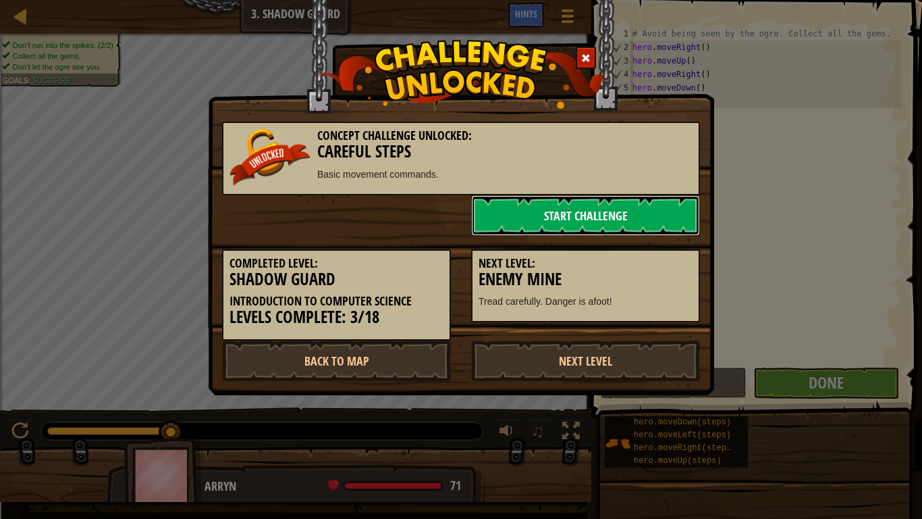
click at [629, 217] on link "Start Challenge" at bounding box center [585, 215] width 229 height 41
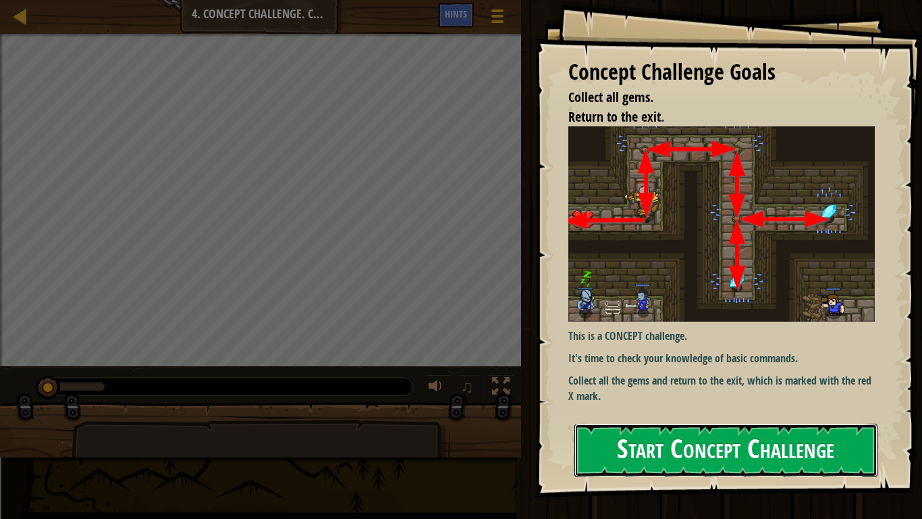
click at [798, 436] on button "Start Concept Challenge" at bounding box center [726, 449] width 303 height 53
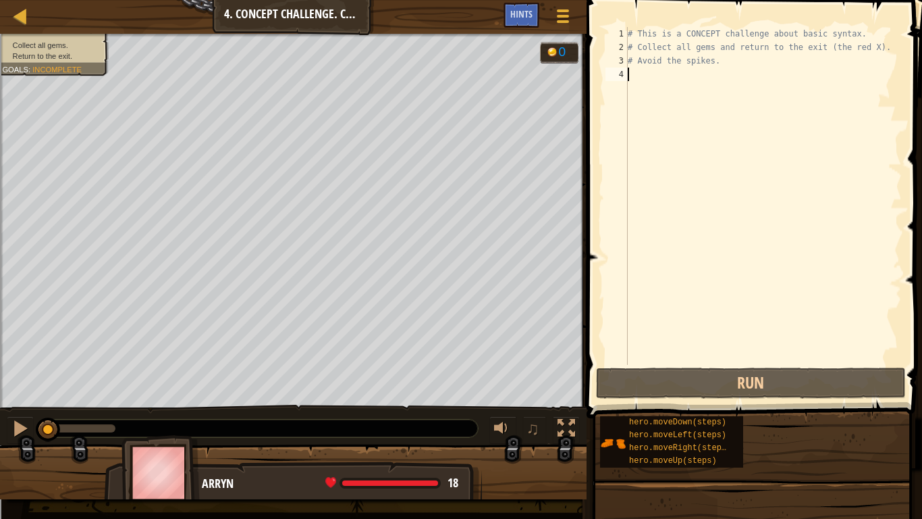
type textarea "h"
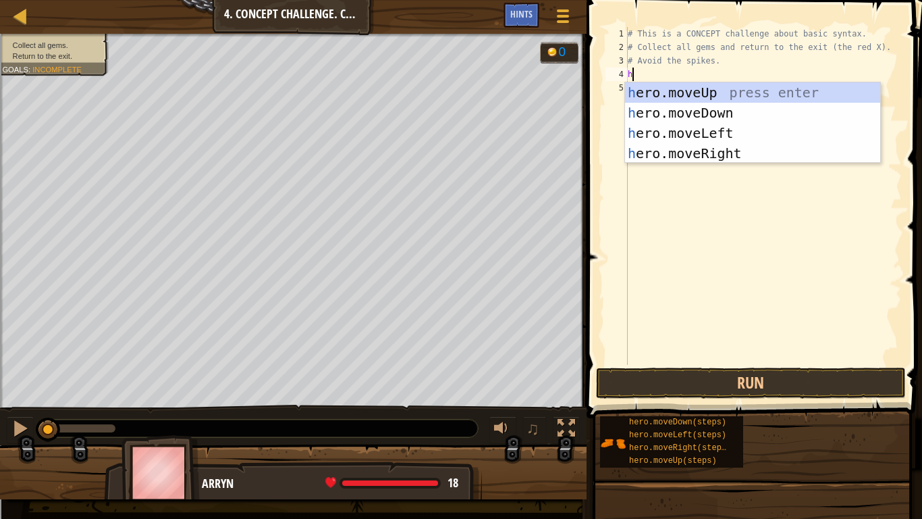
click at [700, 97] on div "h ero.moveUp press enter h ero.moveDown press enter h ero.moveLeft press enter …" at bounding box center [752, 143] width 255 height 122
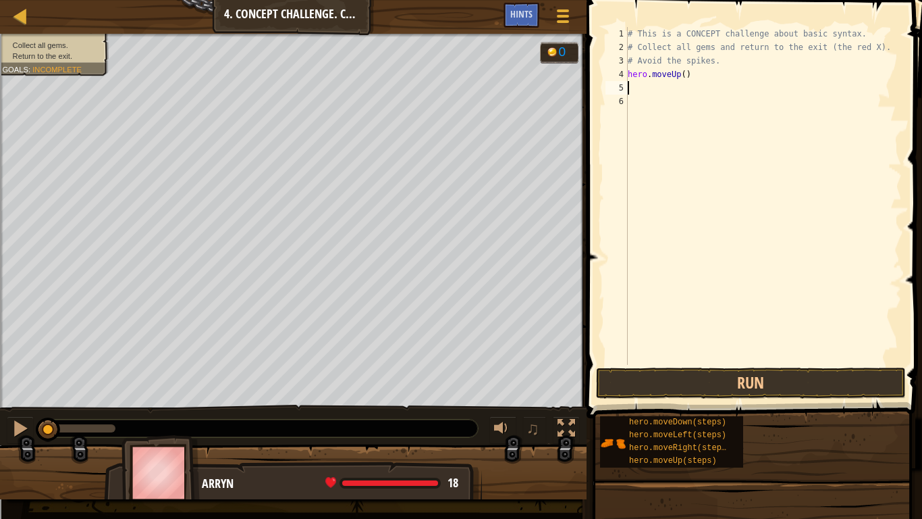
type textarea "h"
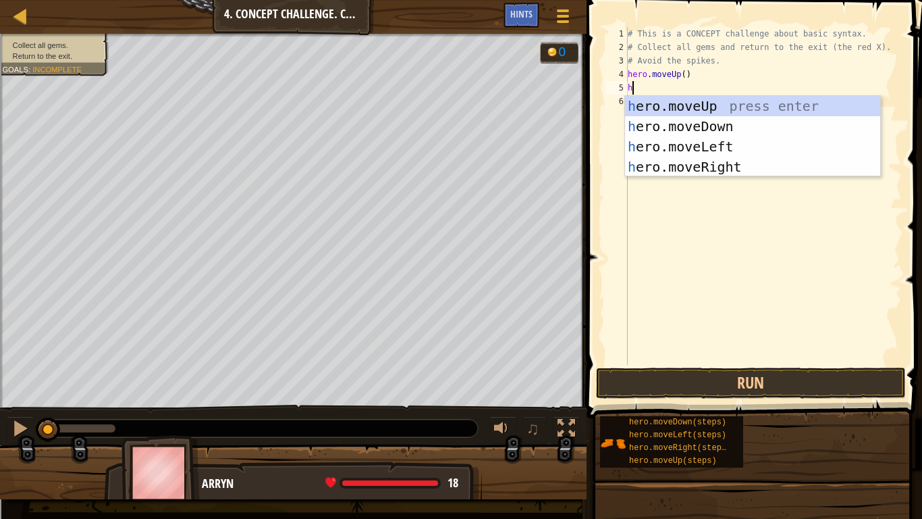
click at [725, 167] on div "h ero.moveUp press enter h ero.moveDown press enter h ero.moveLeft press enter …" at bounding box center [752, 157] width 255 height 122
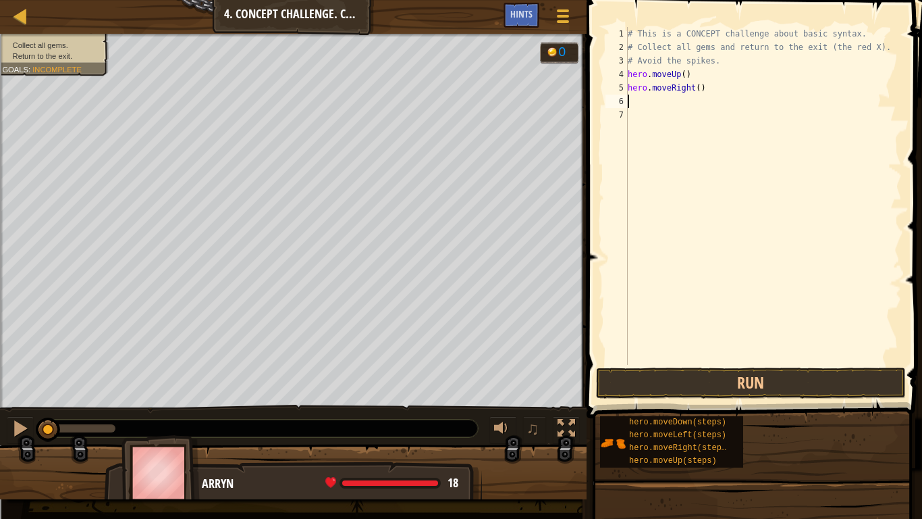
type textarea "h"
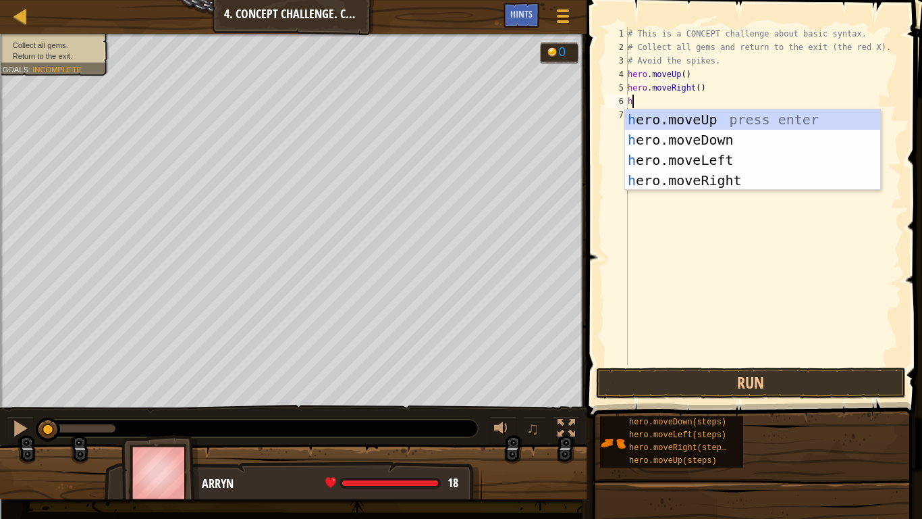
click at [729, 143] on div "h ero.moveUp press enter h ero.moveDown press enter h ero.moveLeft press enter …" at bounding box center [752, 170] width 255 height 122
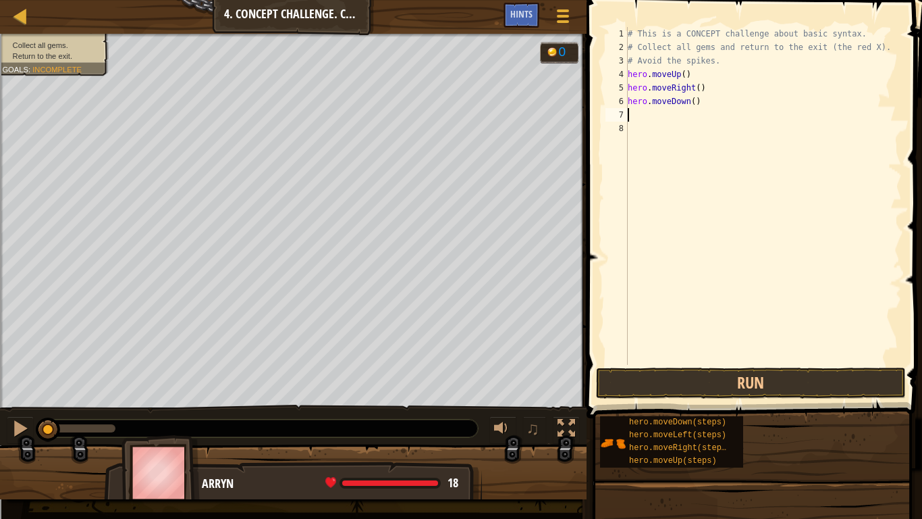
click at [695, 94] on div "# This is a CONCEPT challenge about basic syntax. # Collect all gems and return…" at bounding box center [763, 209] width 277 height 365
click at [698, 103] on div "# This is a CONCEPT challenge about basic syntax. # Collect all gems and return…" at bounding box center [763, 209] width 277 height 365
click at [689, 105] on div "# This is a CONCEPT challenge about basic syntax. # Collect all gems and return…" at bounding box center [763, 209] width 277 height 365
click at [693, 103] on div "# This is a CONCEPT challenge about basic syntax. # Collect all gems and return…" at bounding box center [763, 209] width 277 height 365
type textarea "hero.moveDown(2)"
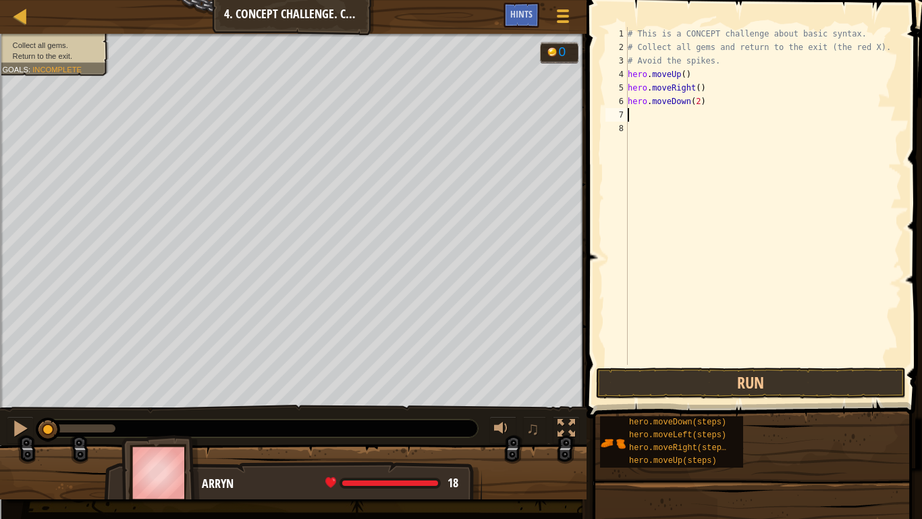
type textarea "h"
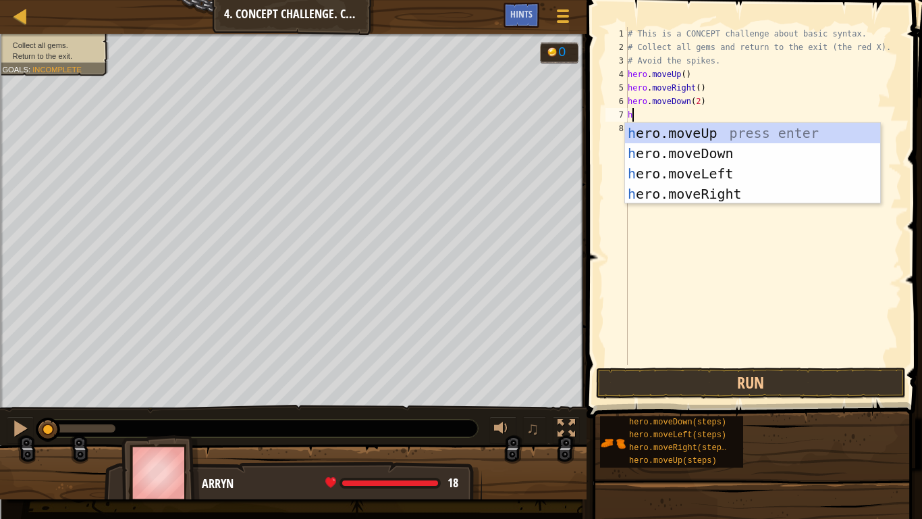
click at [721, 139] on div "h ero.moveUp press enter h ero.moveDown press enter h ero.moveLeft press enter …" at bounding box center [752, 184] width 255 height 122
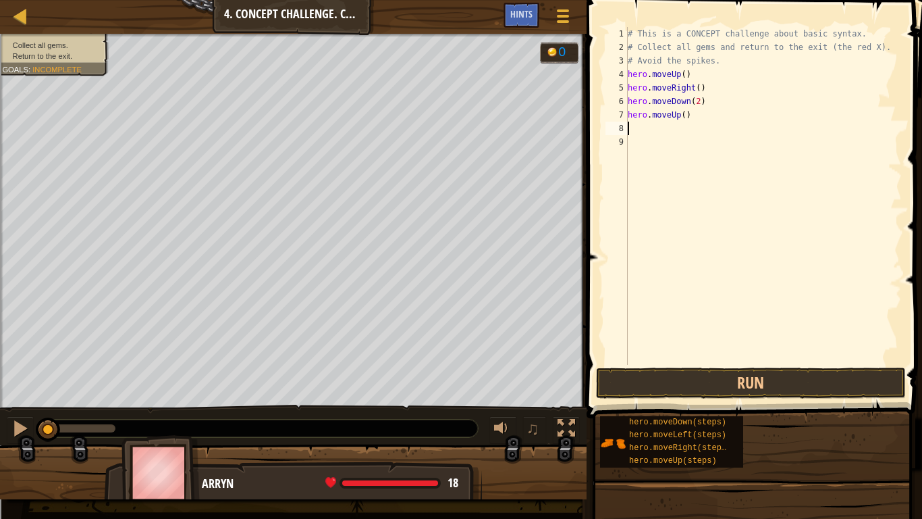
type textarea "h"
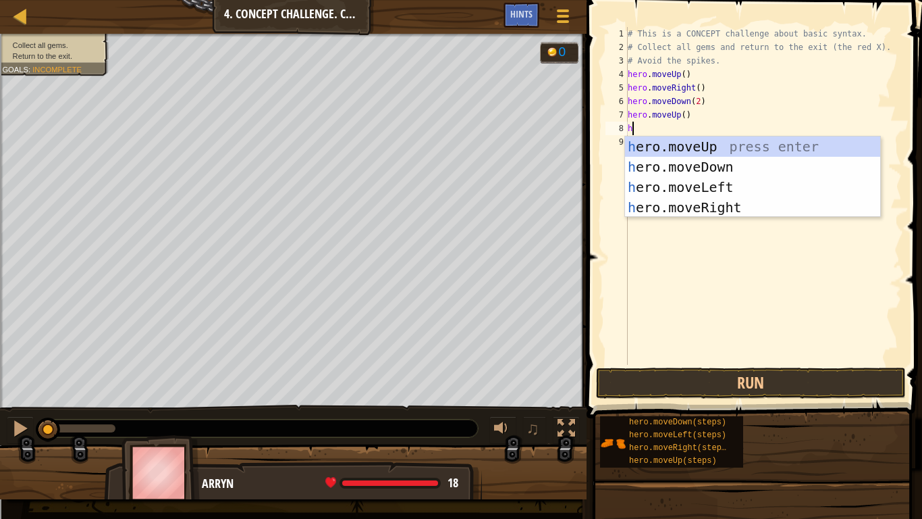
click at [723, 211] on div "h ero.moveUp press enter h ero.moveDown press enter h ero.moveLeft press enter …" at bounding box center [752, 197] width 255 height 122
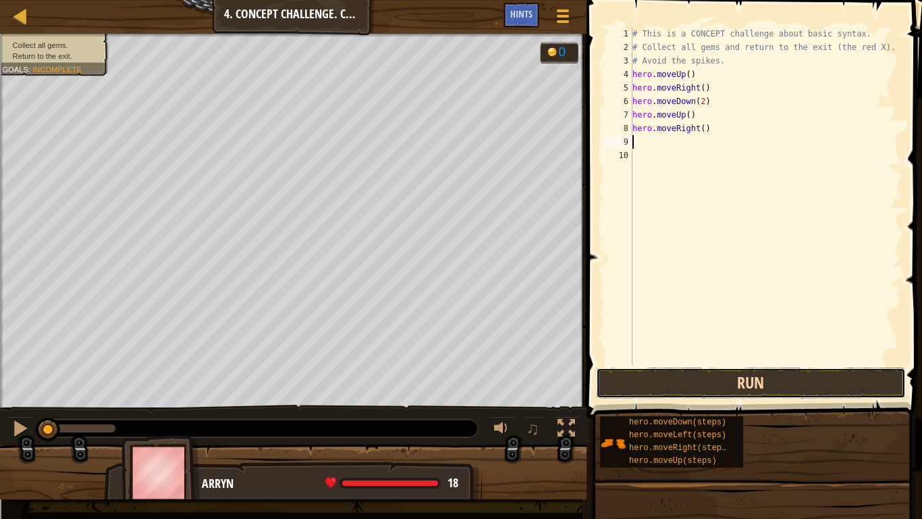
click at [796, 396] on button "Run" at bounding box center [751, 382] width 310 height 31
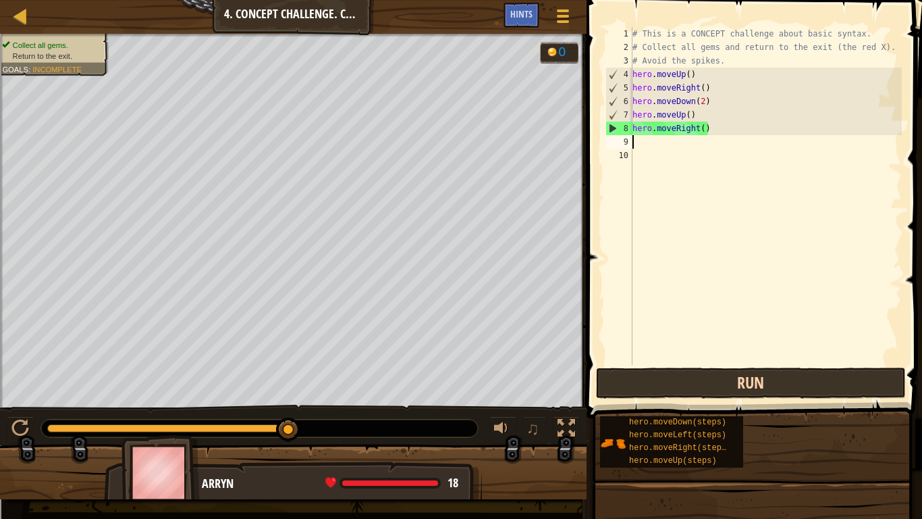
type textarea "h"
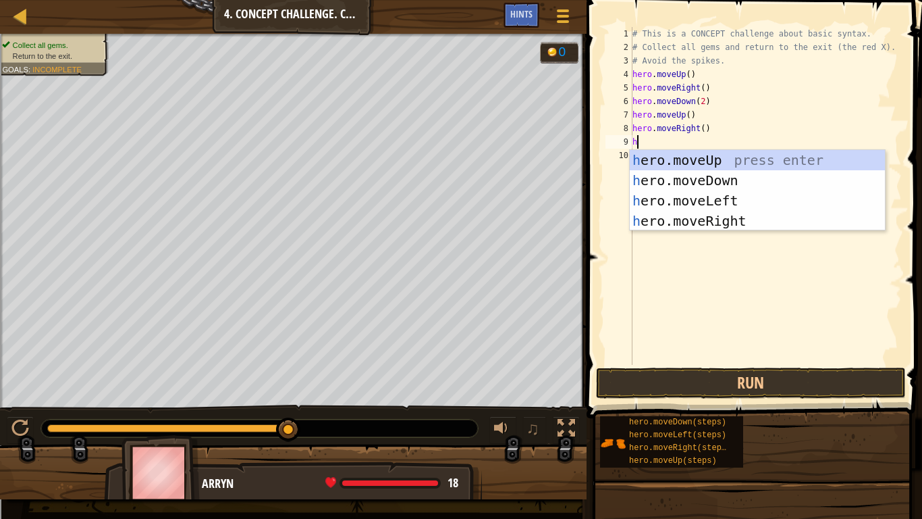
click at [718, 198] on div "h ero.moveUp press enter h ero.moveDown press enter h ero.moveLeft press enter …" at bounding box center [757, 211] width 255 height 122
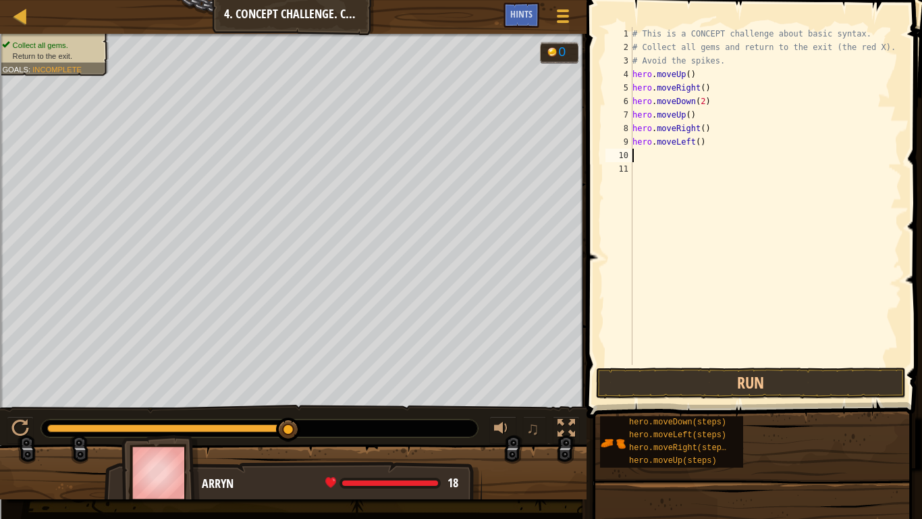
type textarea "h"
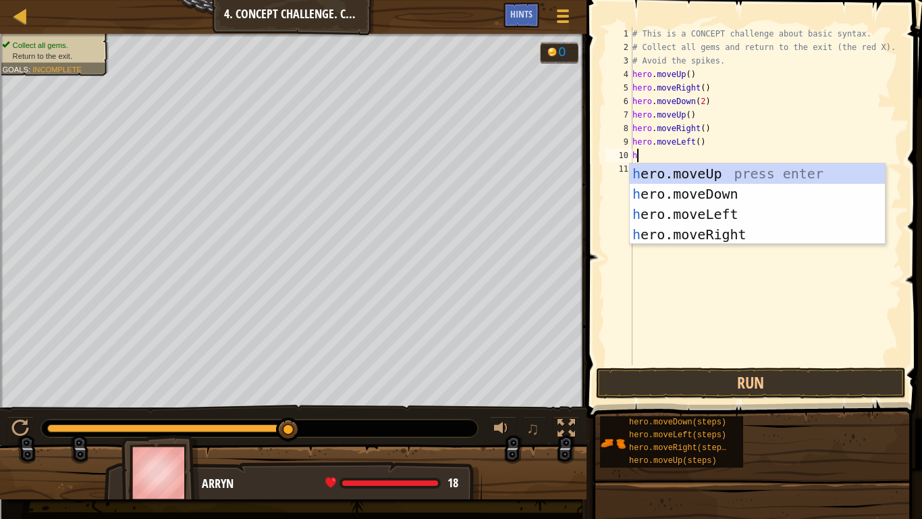
click at [691, 178] on div "h ero.moveUp press enter h ero.moveDown press enter h ero.moveLeft press enter …" at bounding box center [757, 224] width 255 height 122
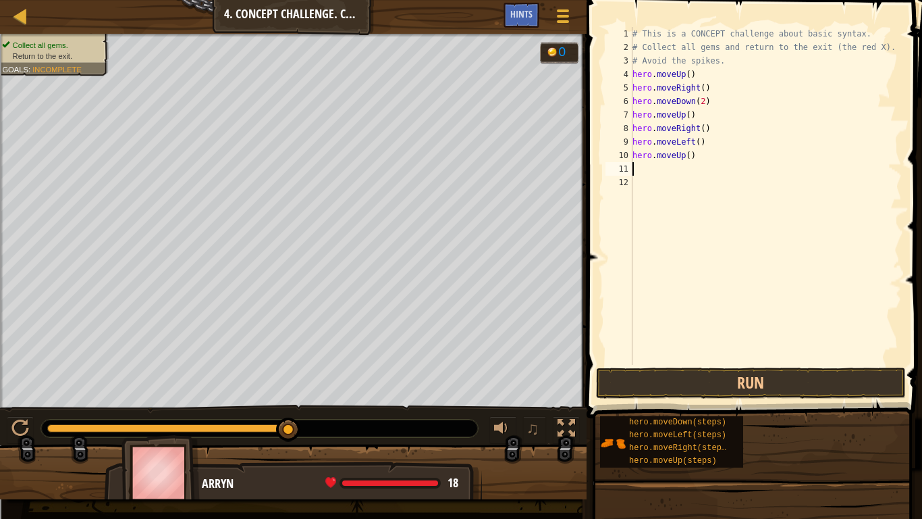
type textarea "h"
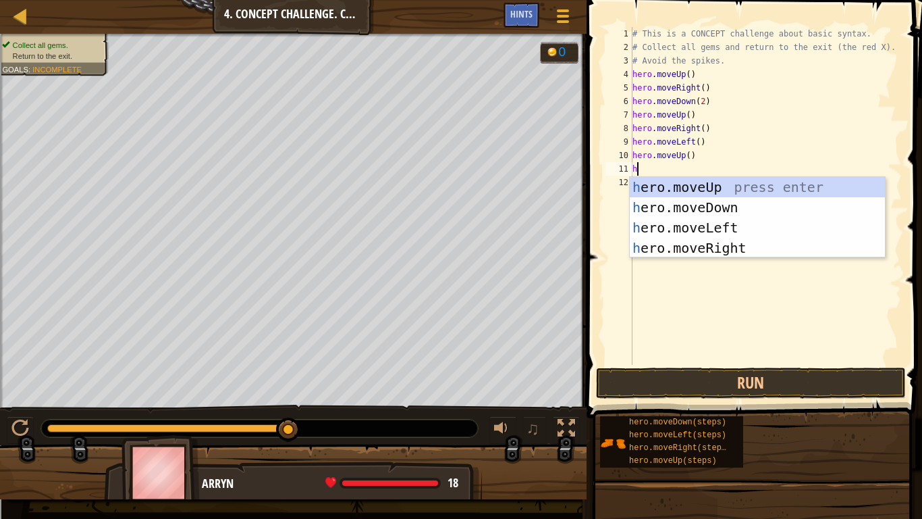
click at [735, 230] on div "h ero.moveUp press enter h ero.moveDown press enter h ero.moveLeft press enter …" at bounding box center [757, 238] width 255 height 122
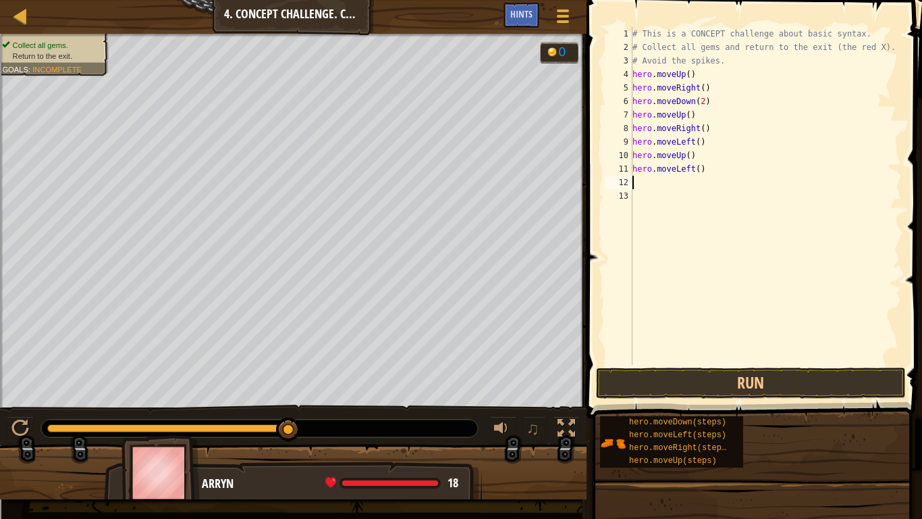
type textarea "h"
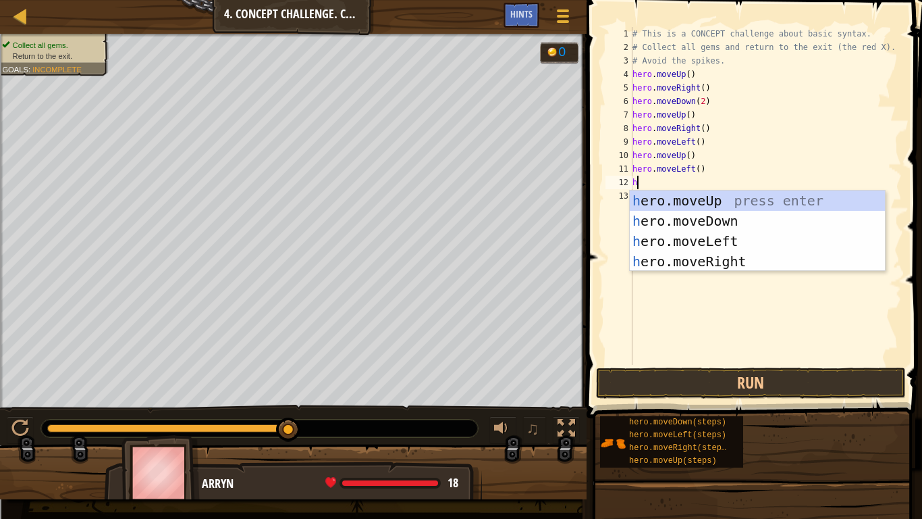
click at [733, 227] on div "h ero.moveUp press enter h ero.moveDown press enter h ero.moveLeft press enter …" at bounding box center [757, 251] width 255 height 122
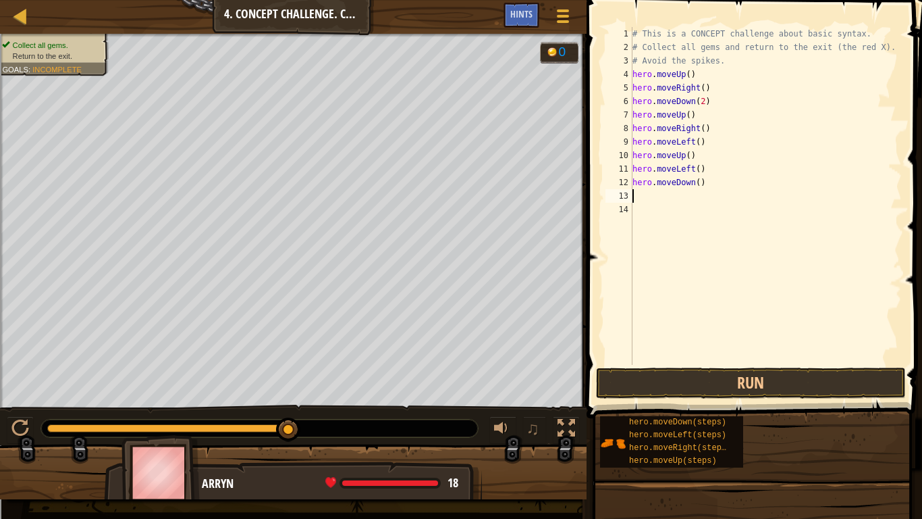
type textarea "h"
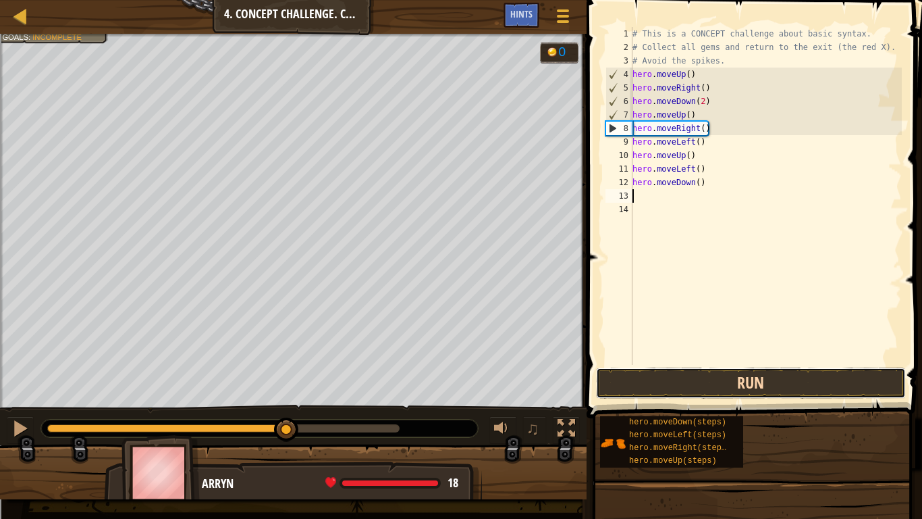
click at [744, 384] on button "Run" at bounding box center [751, 382] width 310 height 31
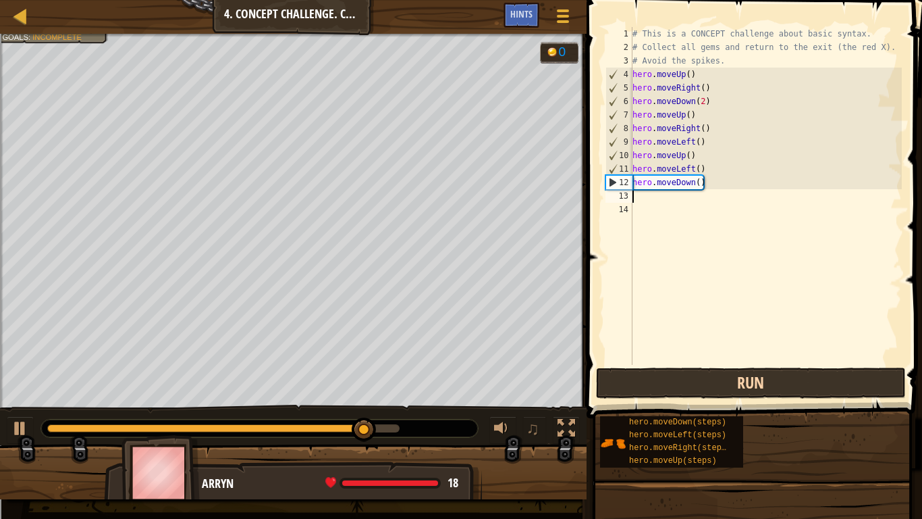
type textarea "h"
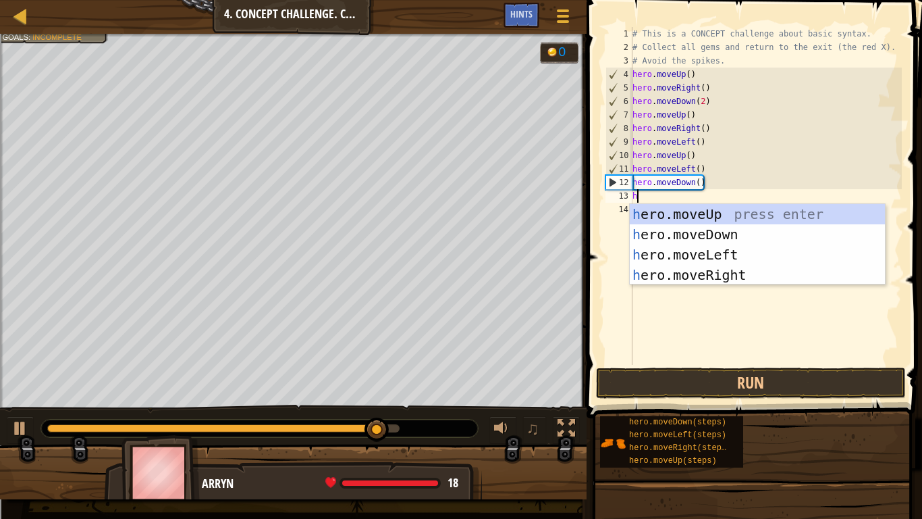
click at [713, 256] on div "h ero.moveUp press enter h ero.moveDown press enter h ero.moveLeft press enter …" at bounding box center [757, 265] width 255 height 122
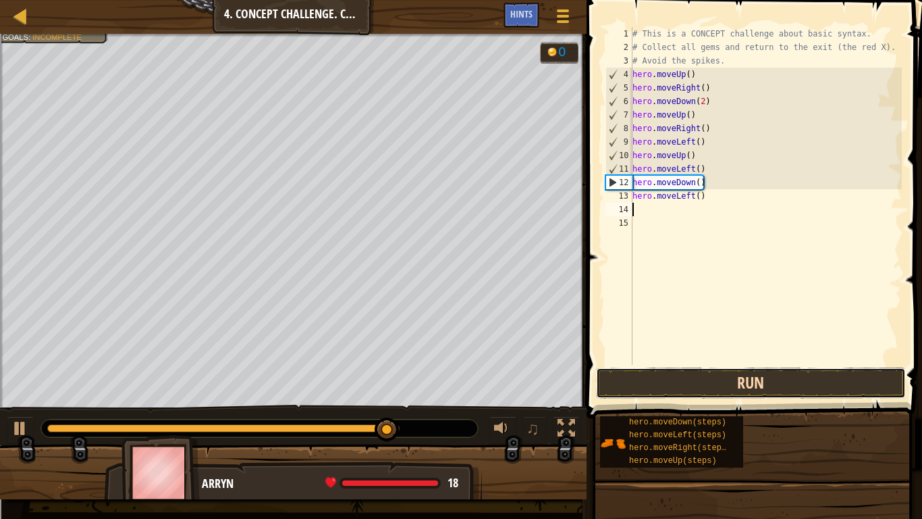
click at [720, 388] on button "Run" at bounding box center [751, 382] width 310 height 31
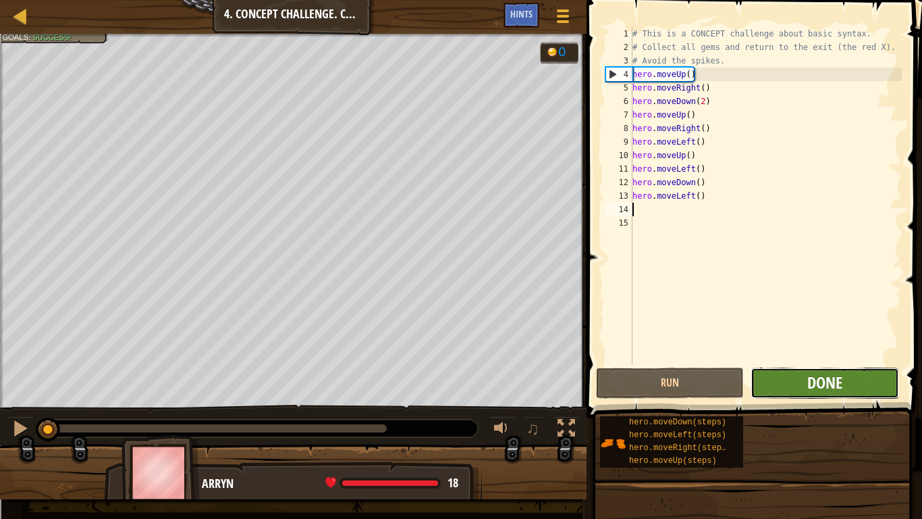
click at [834, 384] on span "Done" at bounding box center [825, 382] width 35 height 22
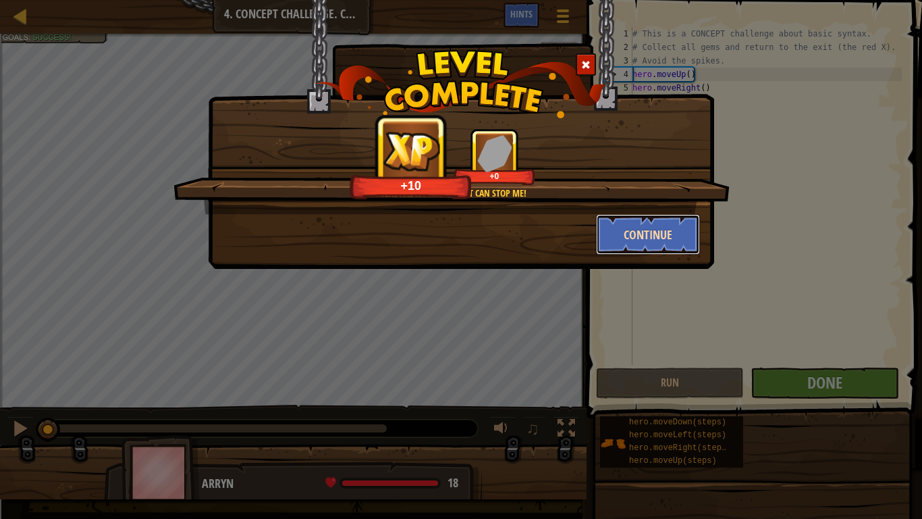
click at [651, 245] on button "Continue" at bounding box center [648, 234] width 105 height 41
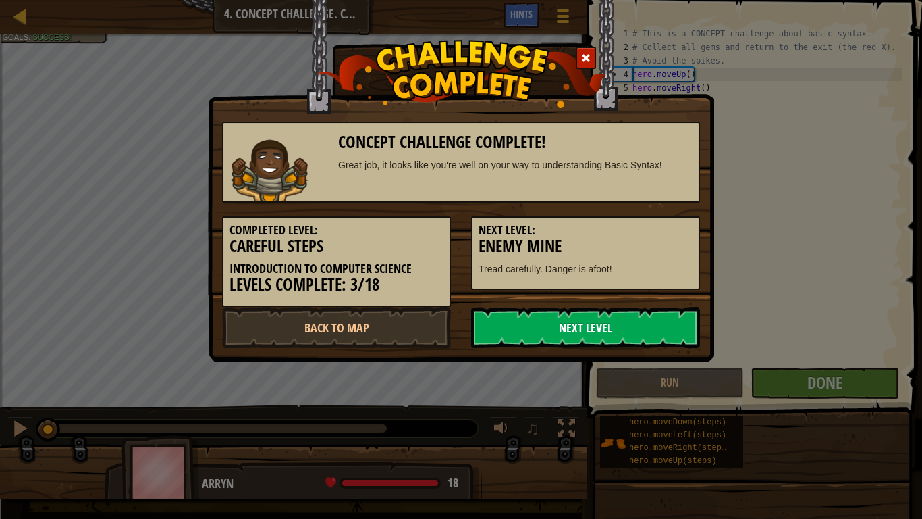
click at [619, 324] on link "Next Level" at bounding box center [585, 327] width 229 height 41
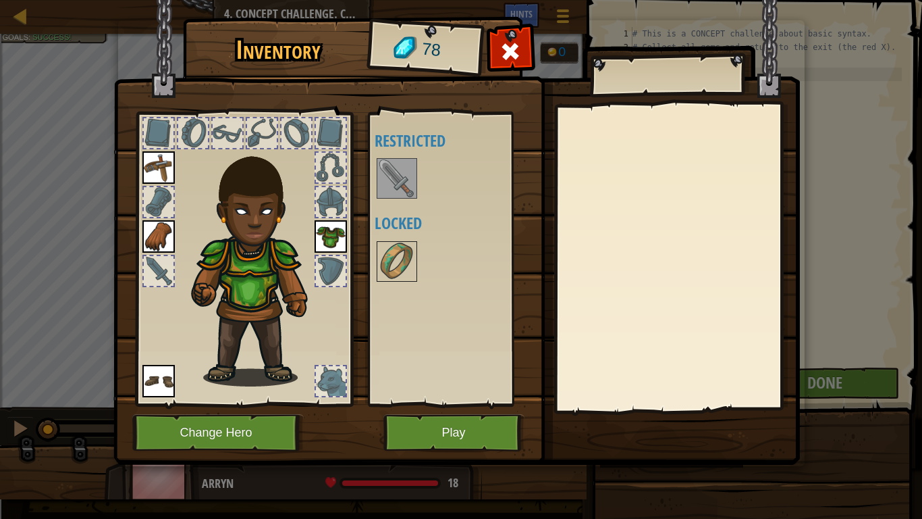
click at [406, 169] on img at bounding box center [397, 178] width 38 height 38
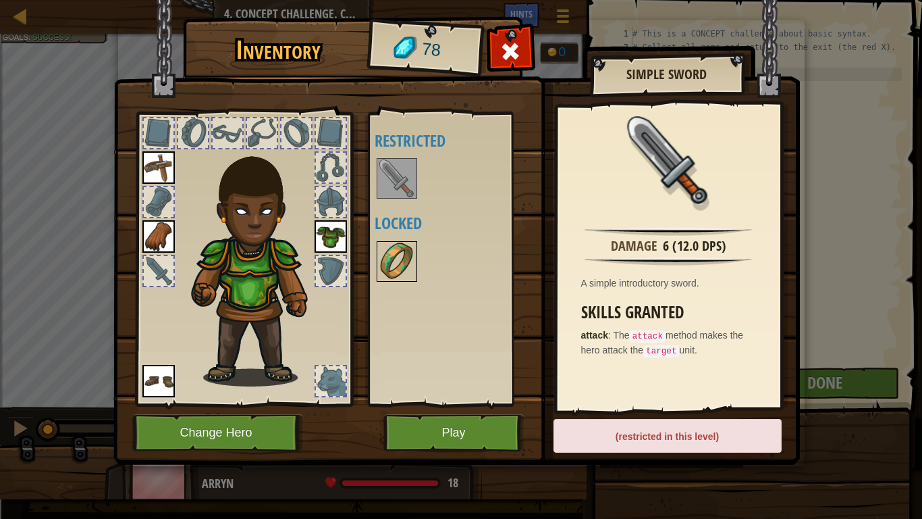
click at [399, 272] on img at bounding box center [397, 261] width 38 height 38
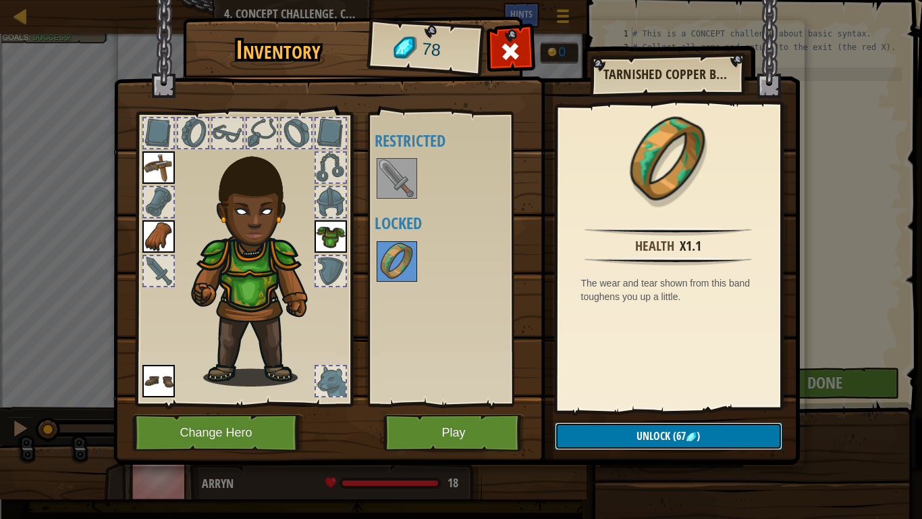
click at [637, 436] on span "Unlock" at bounding box center [654, 435] width 34 height 15
click at [634, 436] on button "Confirm" at bounding box center [669, 436] width 228 height 28
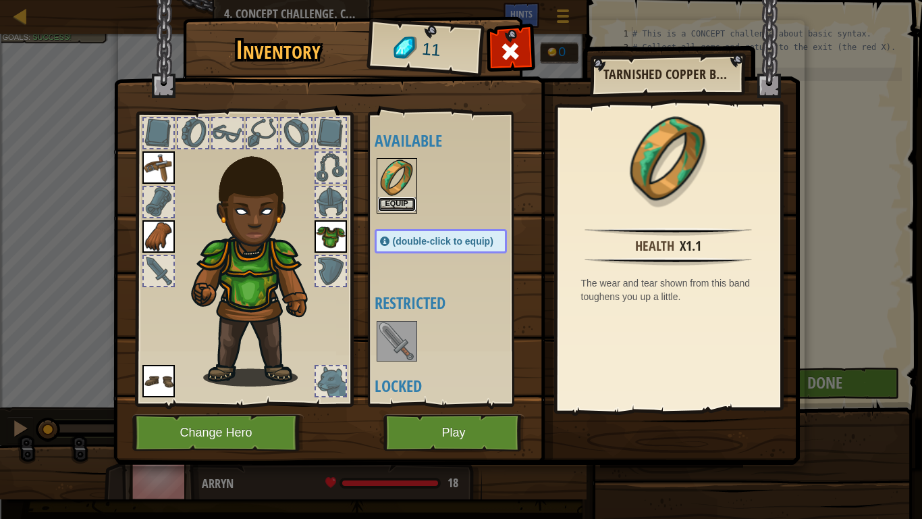
click at [395, 203] on button "Equip" at bounding box center [397, 204] width 38 height 14
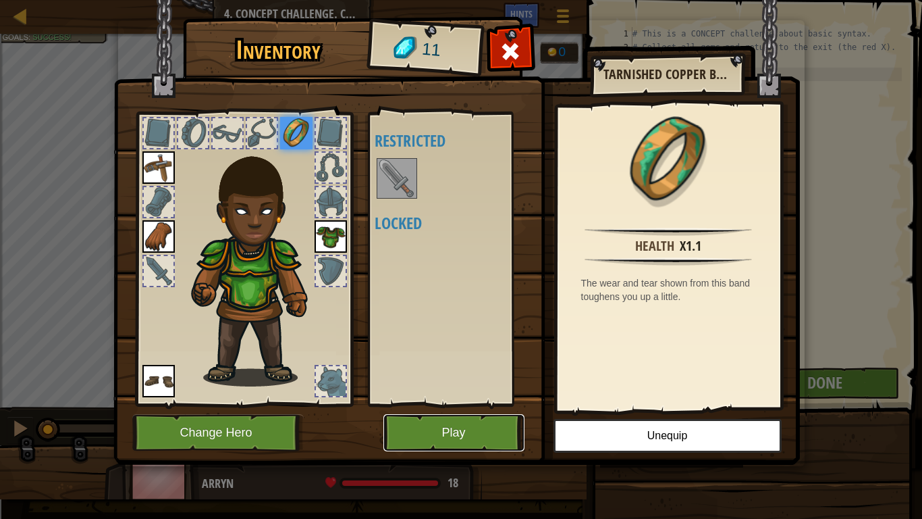
click at [478, 436] on button "Play" at bounding box center [454, 432] width 141 height 37
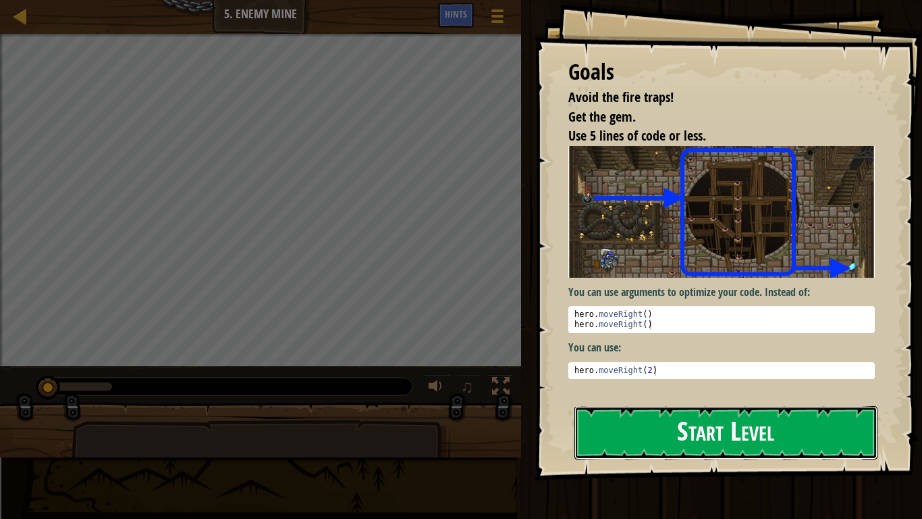
click at [773, 436] on button "Start Level" at bounding box center [726, 432] width 303 height 53
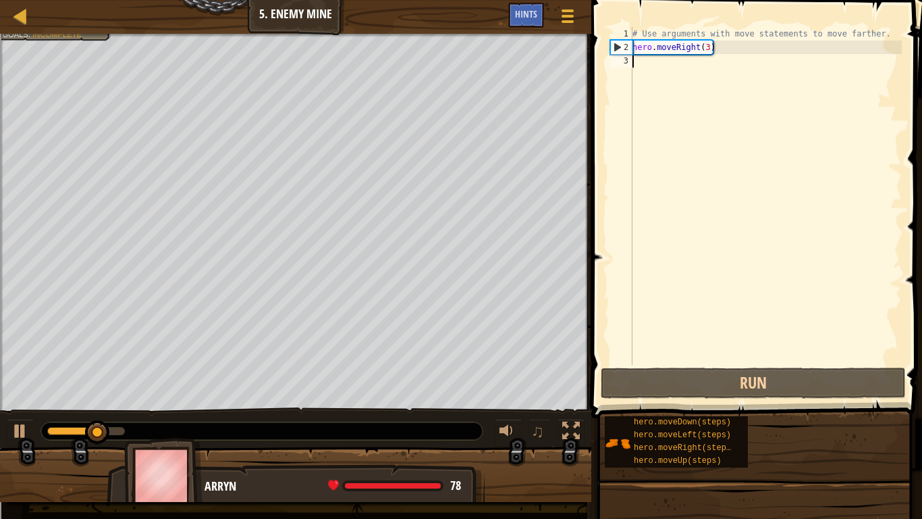
type textarea "h"
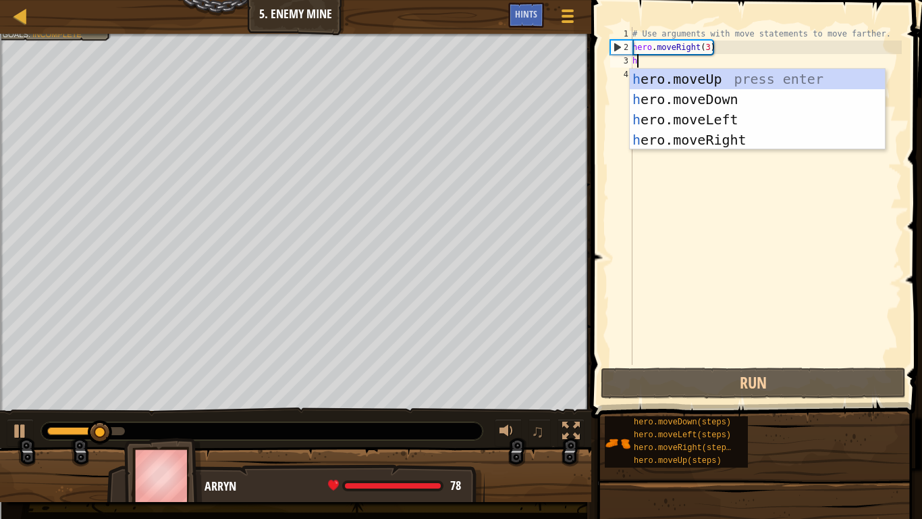
scroll to position [6, 0]
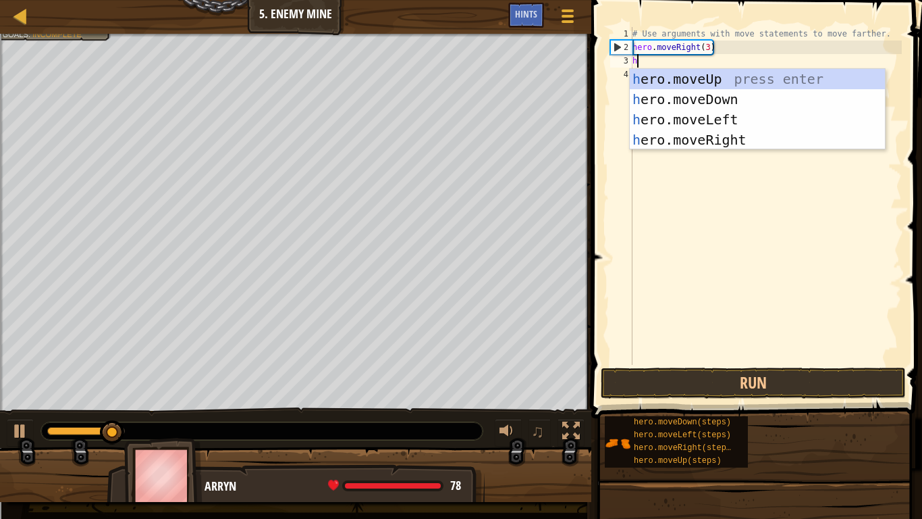
click at [710, 81] on div "h ero.moveUp press enter h ero.moveDown press enter h ero.moveLeft press enter …" at bounding box center [757, 130] width 255 height 122
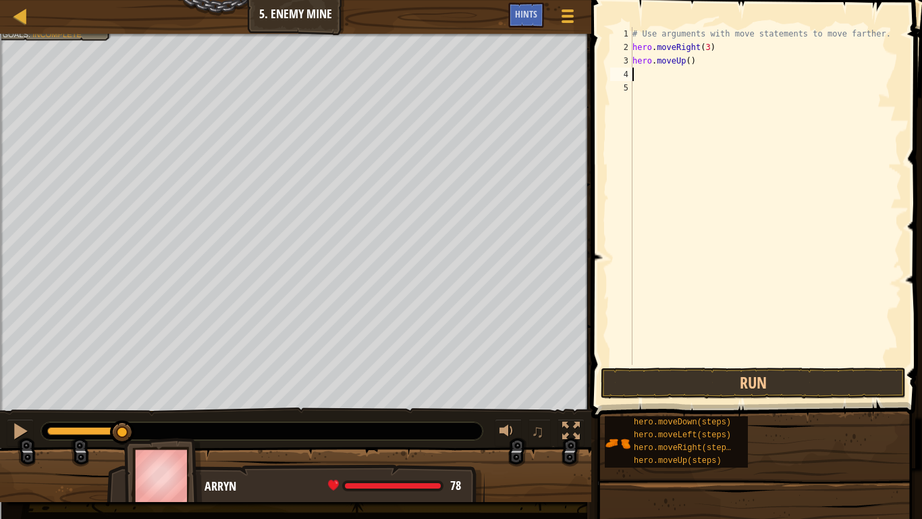
type textarea "h"
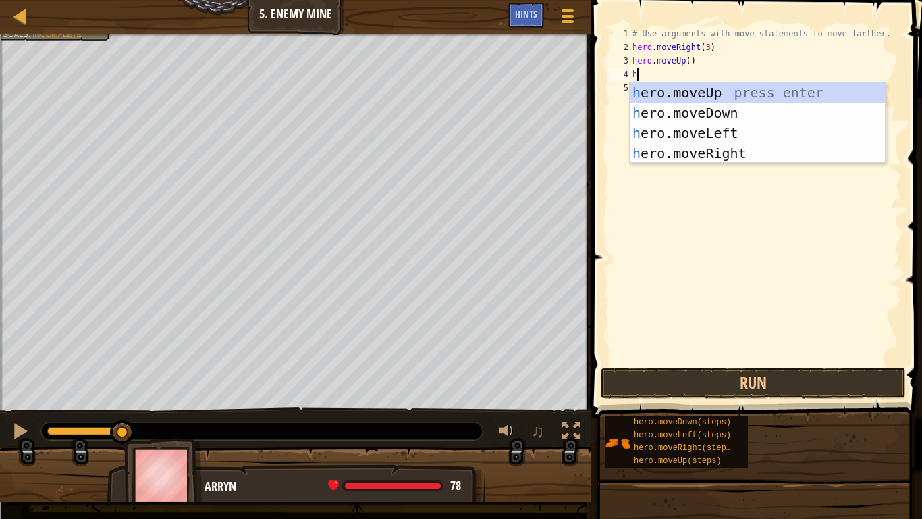
click at [727, 156] on div "h ero.moveUp press enter h ero.moveDown press enter h ero.moveLeft press enter …" at bounding box center [757, 143] width 255 height 122
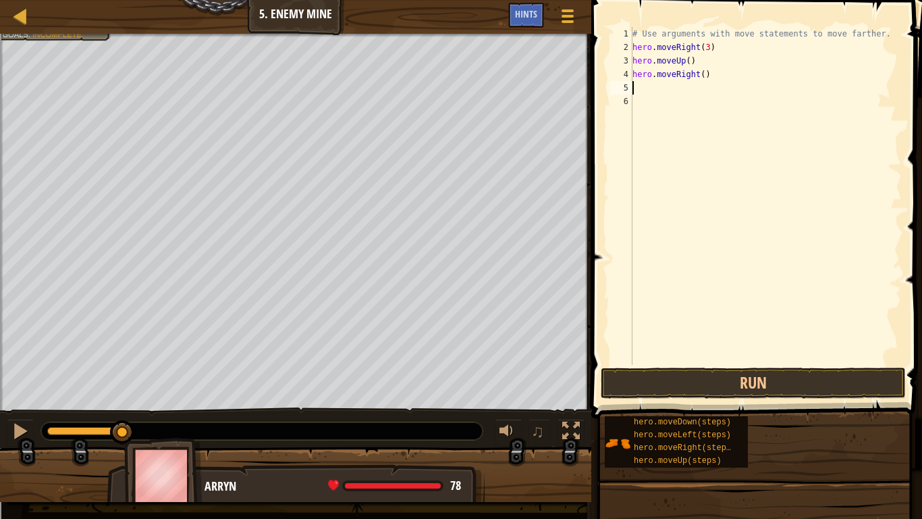
type textarea "h"
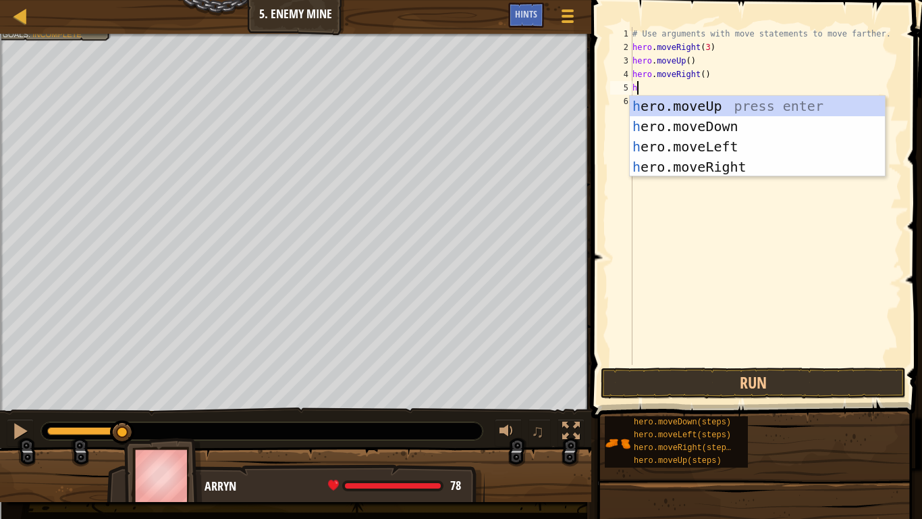
click at [723, 126] on div "h ero.moveUp press enter h ero.moveDown press enter h ero.moveLeft press enter …" at bounding box center [757, 157] width 255 height 122
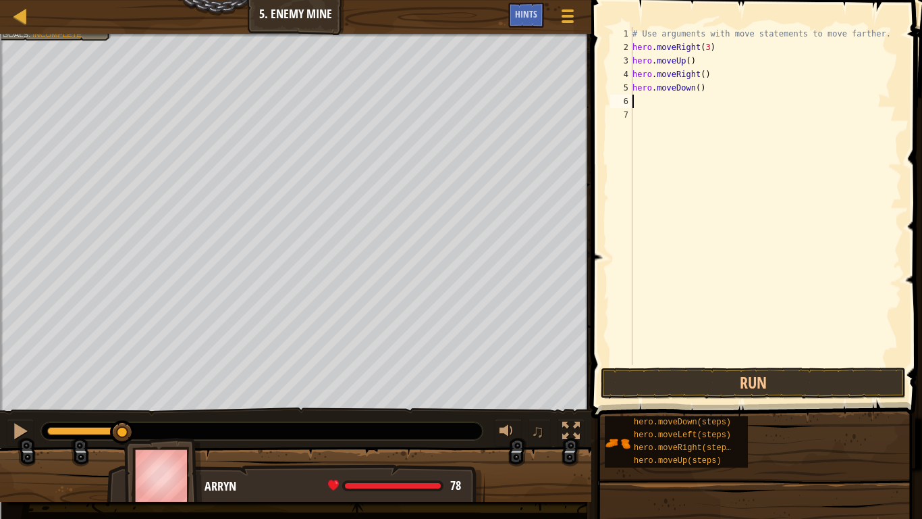
click at [703, 88] on div "# Use arguments with move statements to move farther. hero . moveRight ( 3 ) he…" at bounding box center [766, 209] width 272 height 365
click at [697, 87] on div "# Use arguments with move statements to move farther. hero . moveRight ( 3 ) he…" at bounding box center [766, 209] width 272 height 365
type textarea "hero.moveDown(3)"
click at [663, 105] on div "# Use arguments with move statements to move farther. hero . moveRight ( 3 ) he…" at bounding box center [766, 209] width 272 height 365
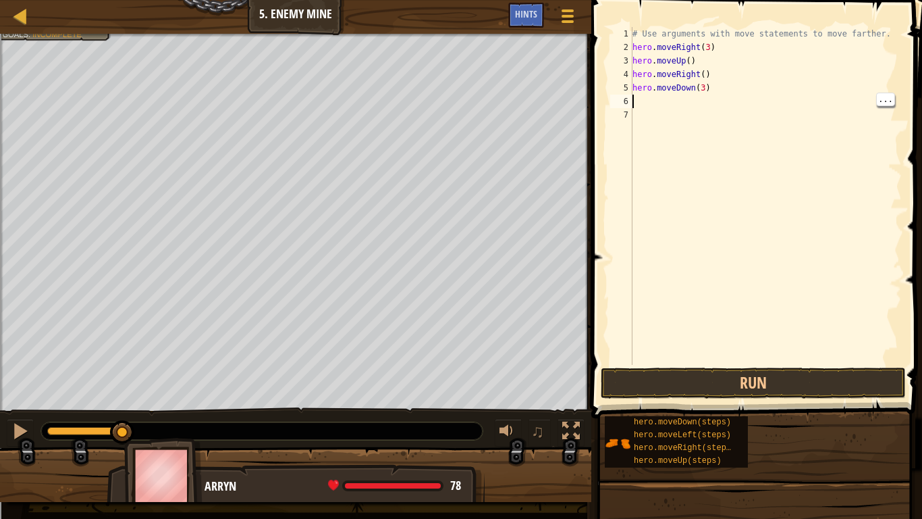
scroll to position [6, 0]
type textarea "h"
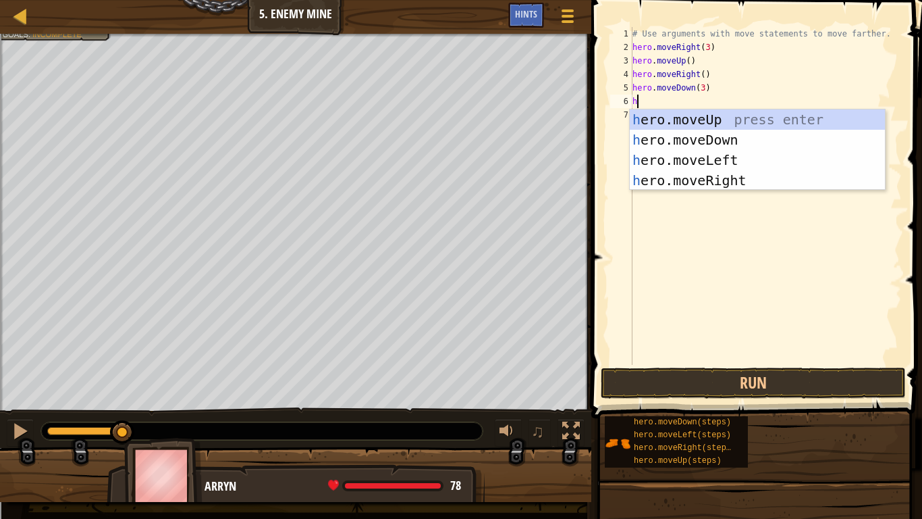
click at [731, 183] on div "h ero.moveUp press enter h ero.moveDown press enter h ero.moveLeft press enter …" at bounding box center [757, 170] width 255 height 122
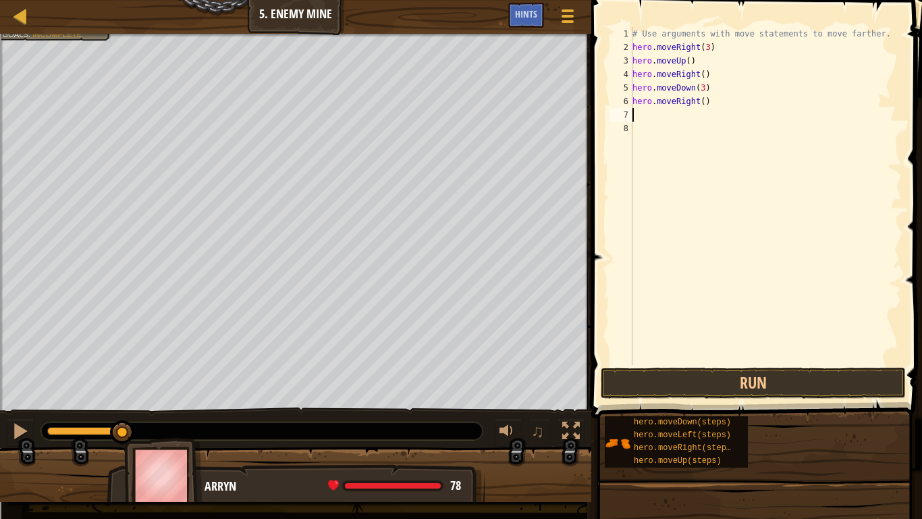
click at [706, 103] on div "# Use arguments with move statements to move farther. hero . moveRight ( 3 ) he…" at bounding box center [766, 209] width 272 height 365
click at [704, 105] on div "# Use arguments with move statements to move farther. hero . moveRight ( 3 ) he…" at bounding box center [766, 209] width 272 height 365
type textarea "hero.moveRight(2)"
click at [777, 382] on button "Run" at bounding box center [753, 382] width 305 height 31
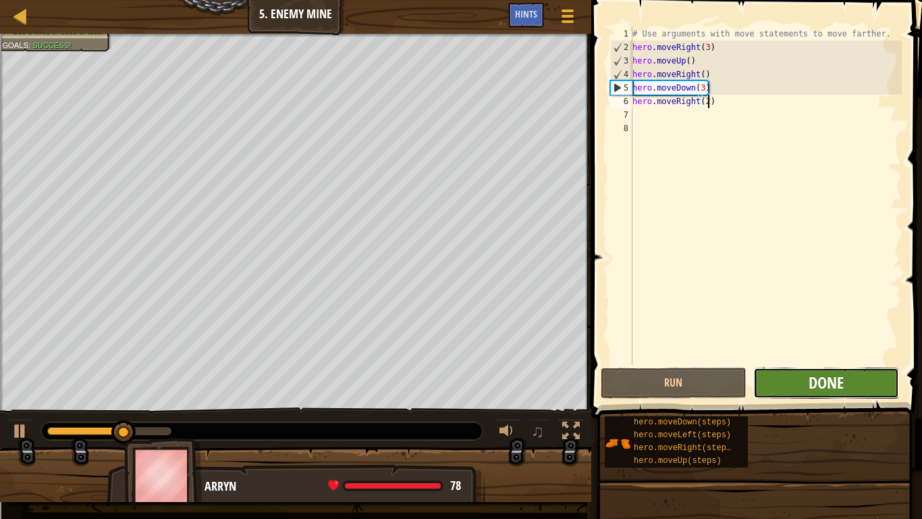
click at [843, 384] on span "Done" at bounding box center [826, 382] width 35 height 22
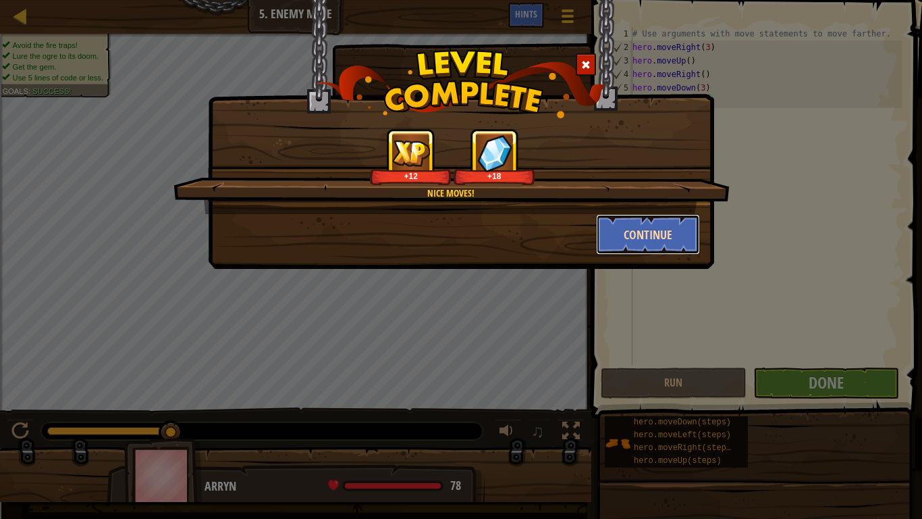
click at [669, 245] on button "Continue" at bounding box center [648, 234] width 105 height 41
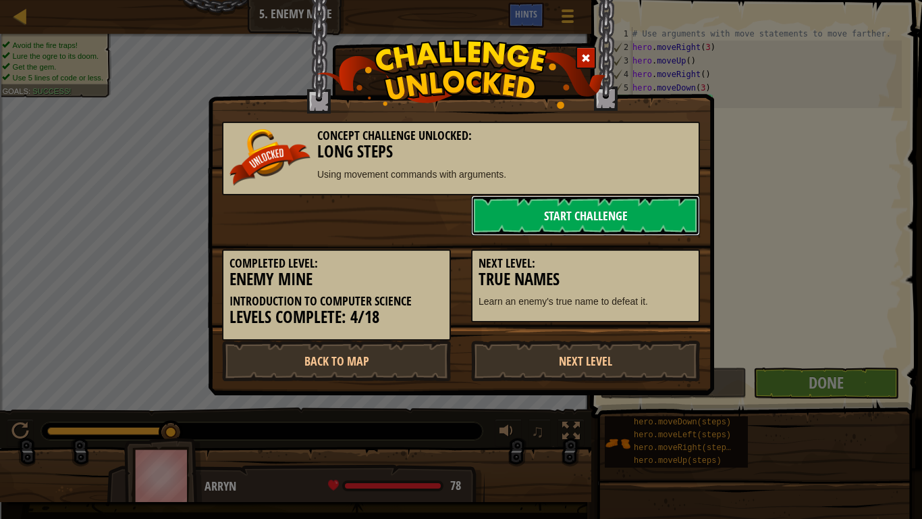
click at [652, 201] on link "Start Challenge" at bounding box center [585, 215] width 229 height 41
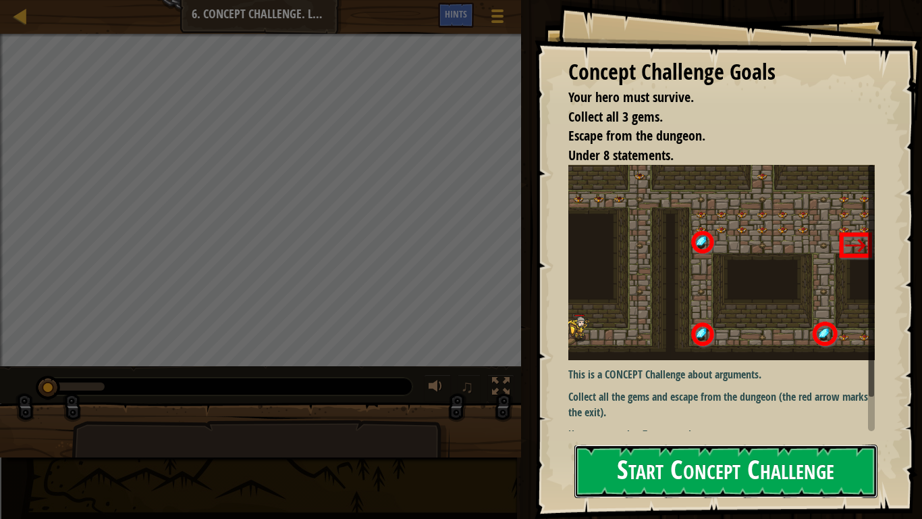
click at [808, 436] on button "Start Concept Challenge" at bounding box center [726, 470] width 303 height 53
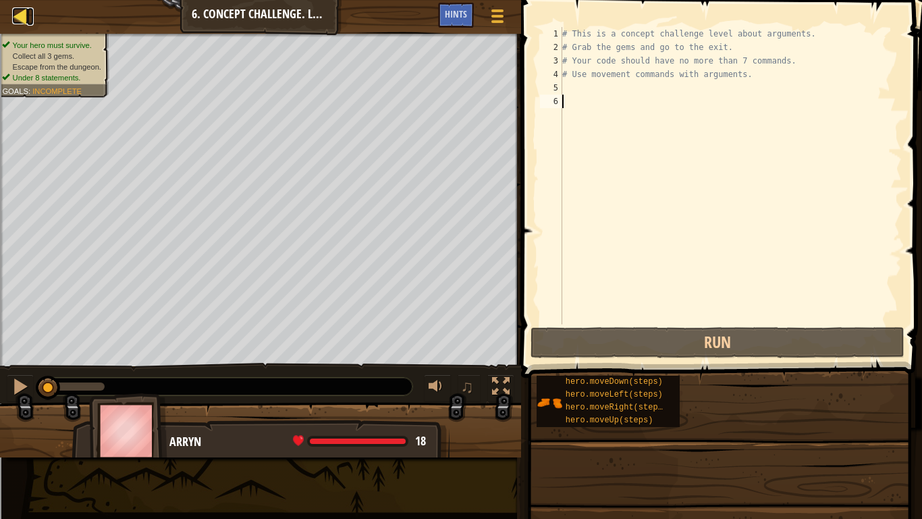
click at [14, 18] on div at bounding box center [20, 15] width 17 height 17
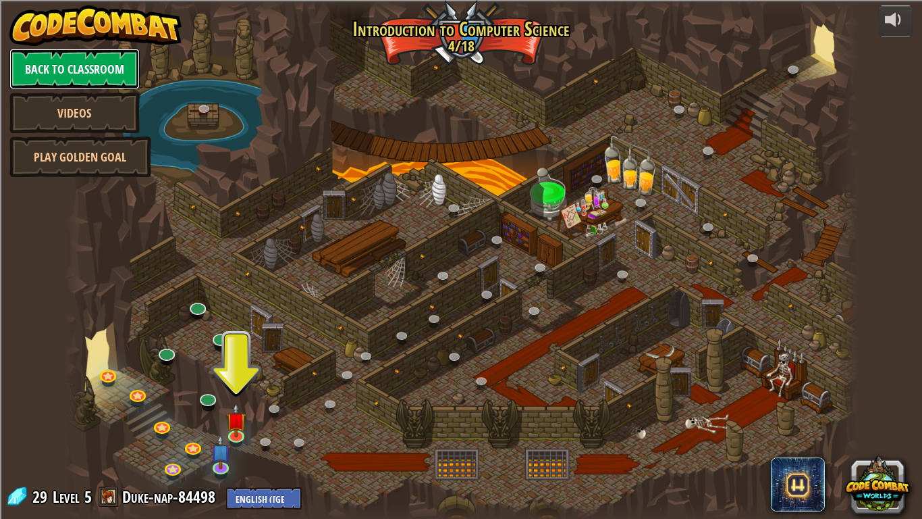
click at [37, 68] on link "Back to Classroom" at bounding box center [74, 69] width 130 height 41
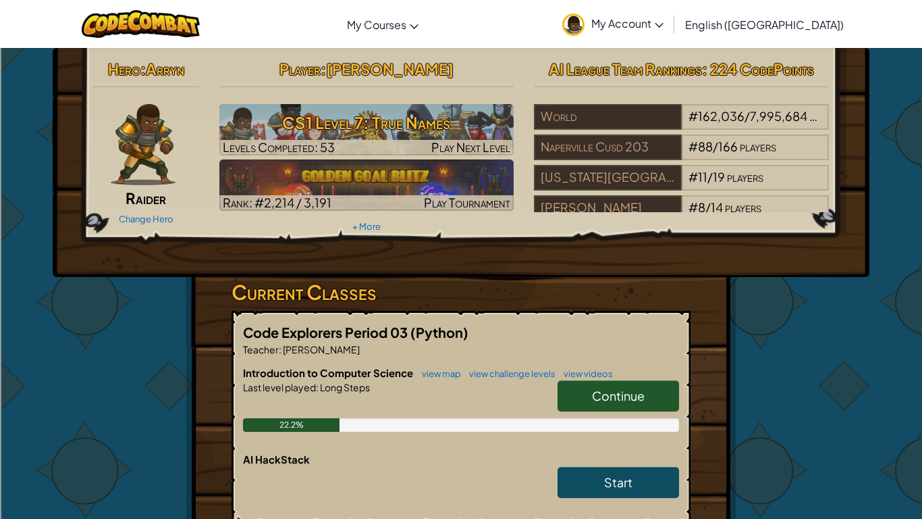
click at [671, 6] on link "My Account" at bounding box center [613, 24] width 115 height 43
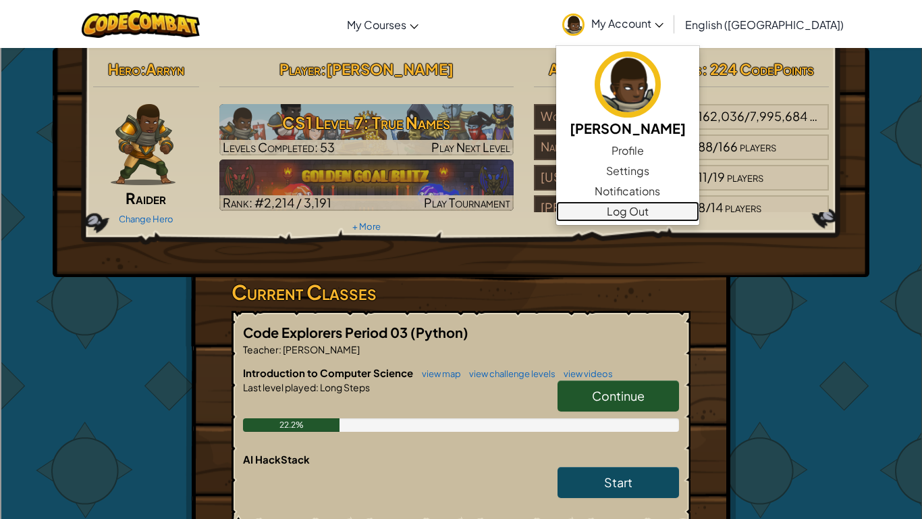
click at [699, 213] on link "Log Out" at bounding box center [627, 211] width 143 height 20
